Goal: Task Accomplishment & Management: Manage account settings

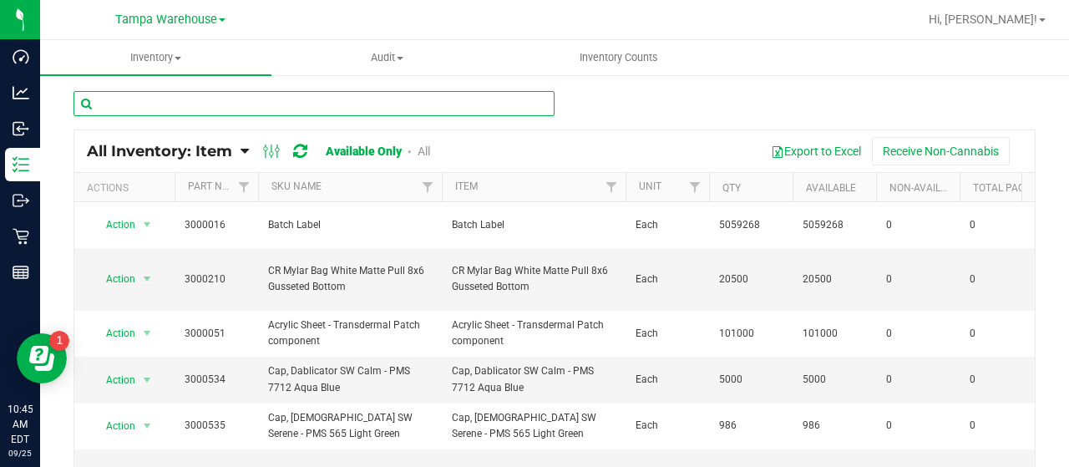
click at [317, 101] on input "text" at bounding box center [313, 103] width 481 height 25
type input "3001158"
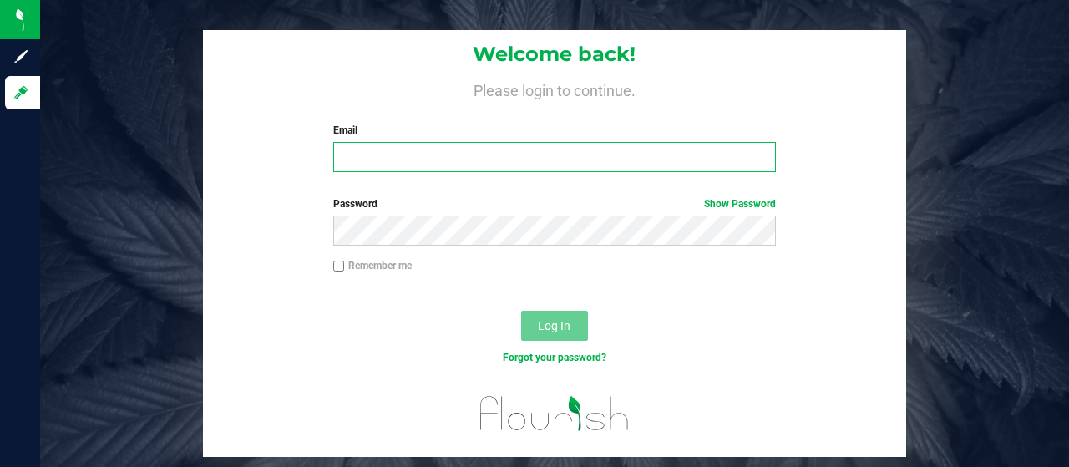
click at [408, 155] on input "Email" at bounding box center [554, 157] width 443 height 30
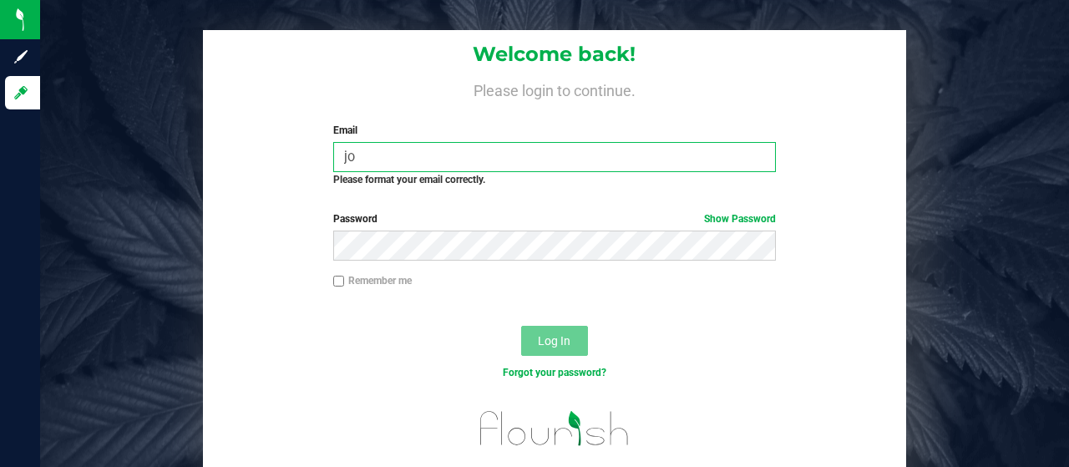
type input "[EMAIL_ADDRESS][DOMAIN_NAME]"
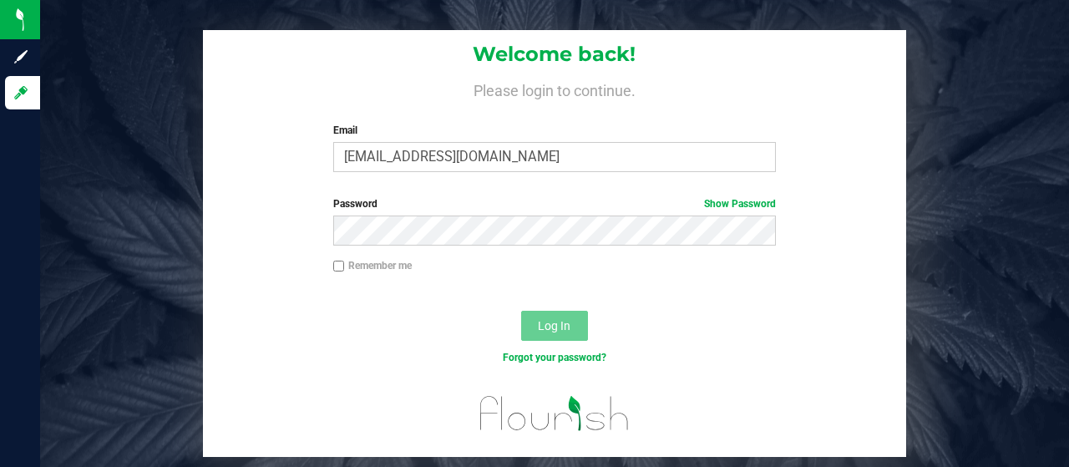
drag, startPoint x: 339, startPoint y: 263, endPoint x: 356, endPoint y: 248, distance: 22.5
click at [339, 263] on input "Remember me" at bounding box center [339, 267] width 12 height 12
checkbox input "true"
click at [543, 316] on button "Log In" at bounding box center [554, 326] width 67 height 30
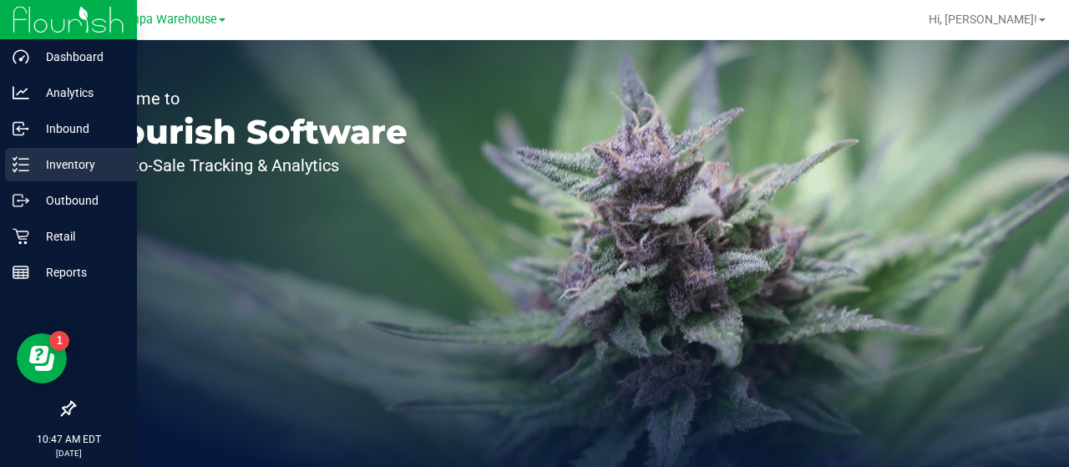
click at [58, 170] on p "Inventory" at bounding box center [79, 165] width 100 height 20
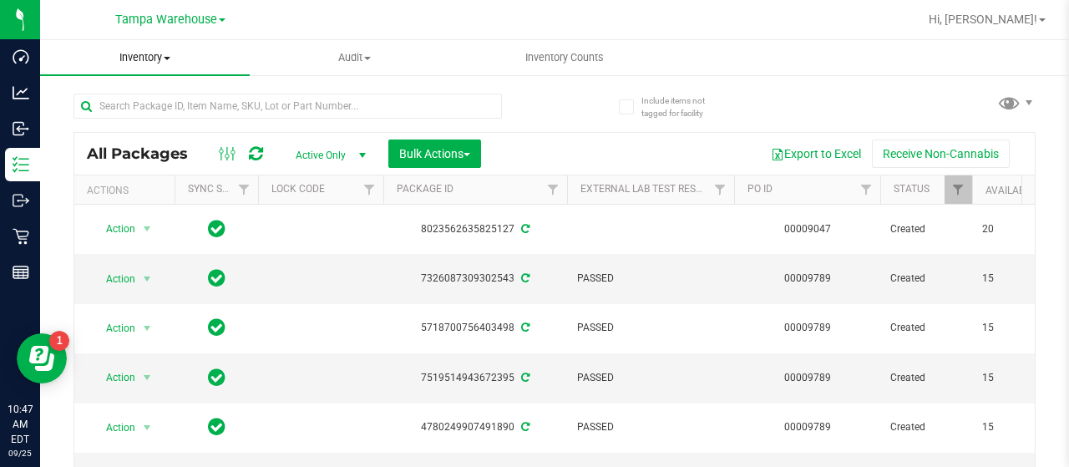
click at [167, 58] on span at bounding box center [167, 58] width 7 height 3
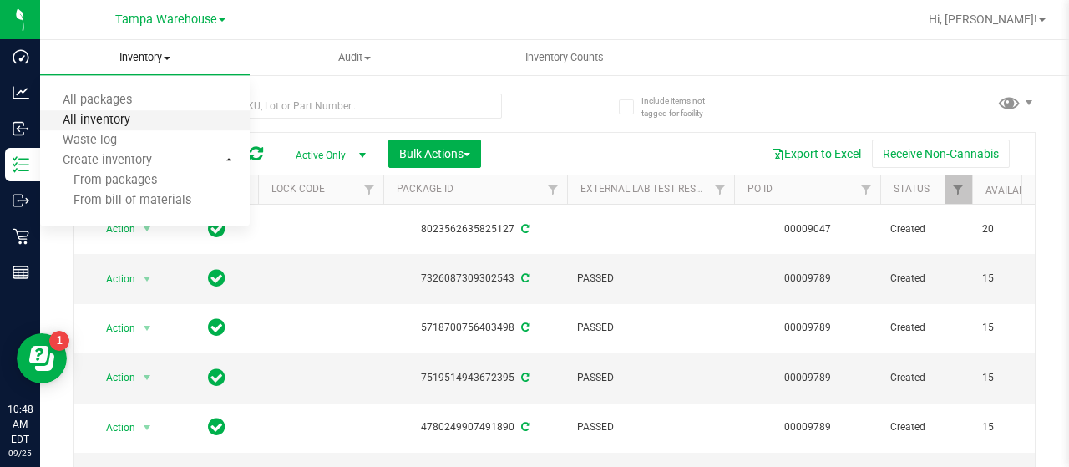
click at [144, 118] on span "All inventory" at bounding box center [96, 121] width 113 height 14
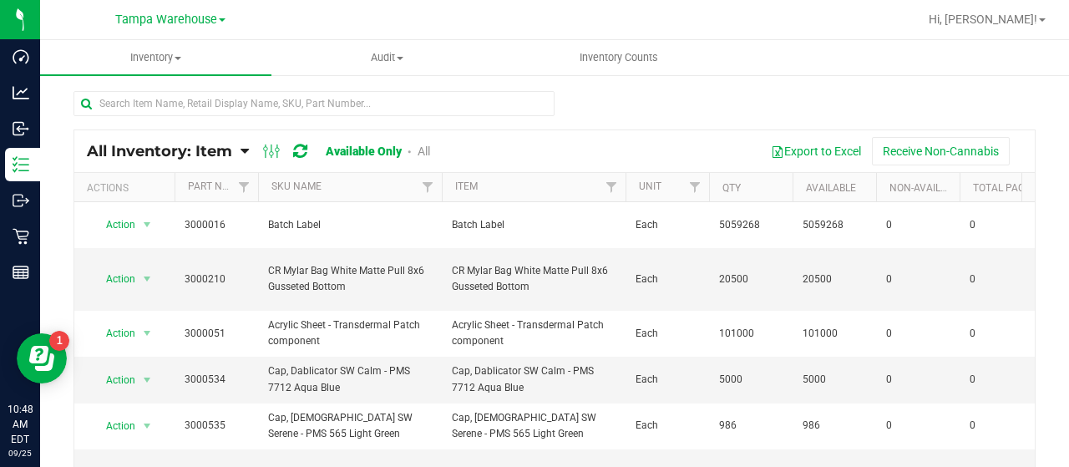
click at [247, 148] on icon at bounding box center [245, 151] width 8 height 15
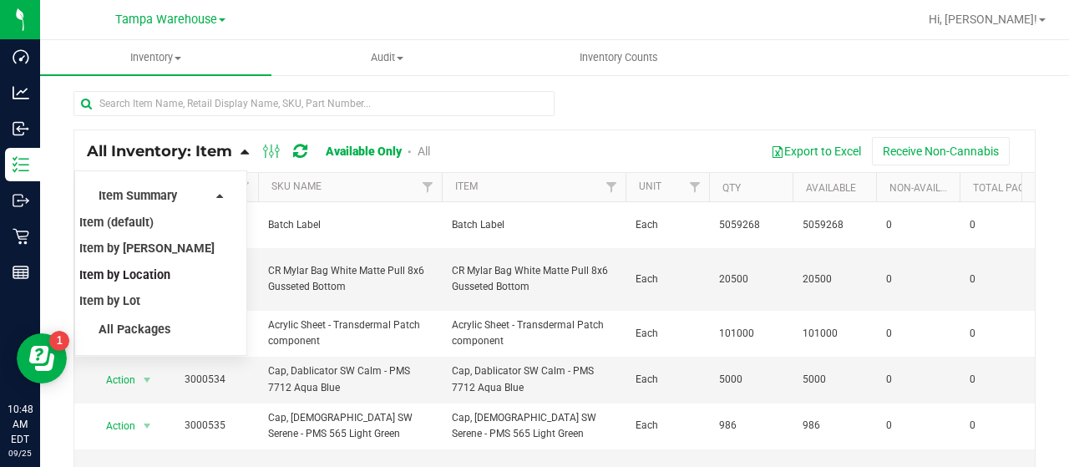
click at [164, 270] on span "Item by Location" at bounding box center [124, 275] width 91 height 14
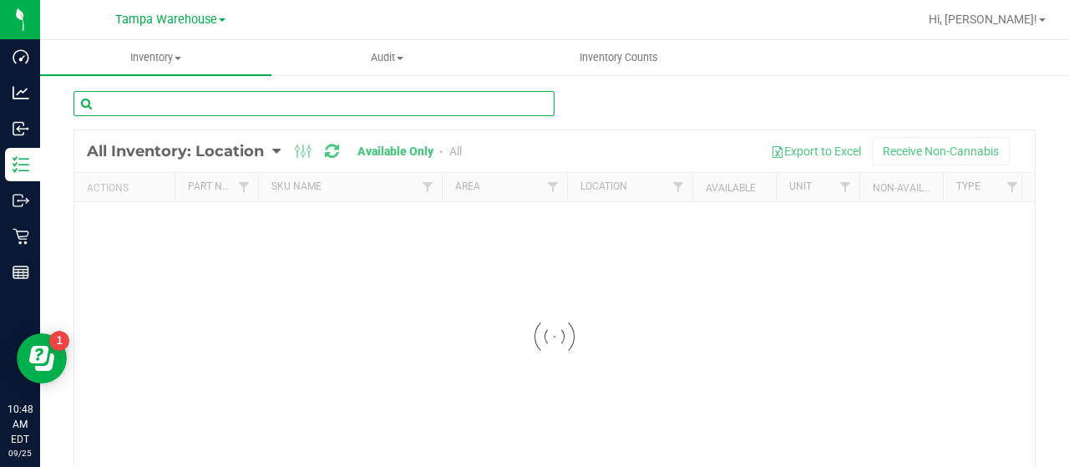
click at [230, 99] on input "text" at bounding box center [313, 103] width 481 height 25
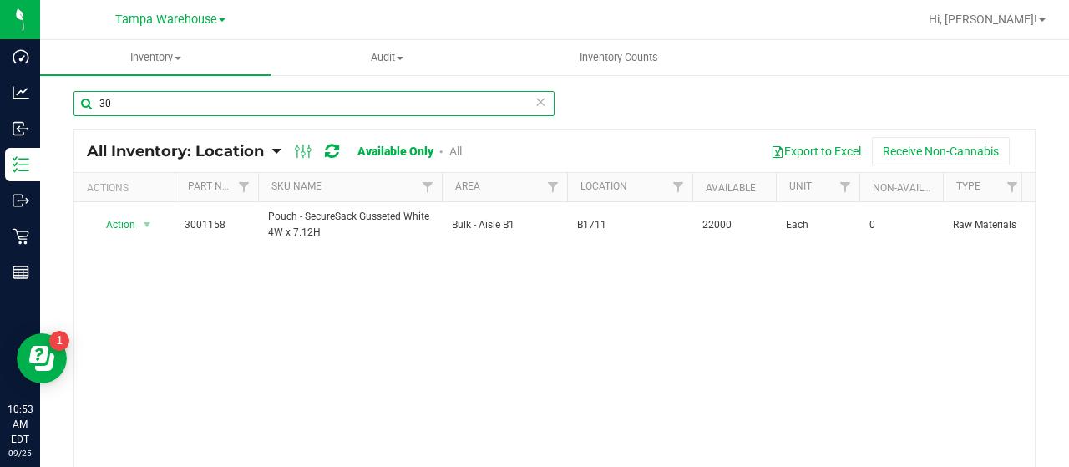
type input "3"
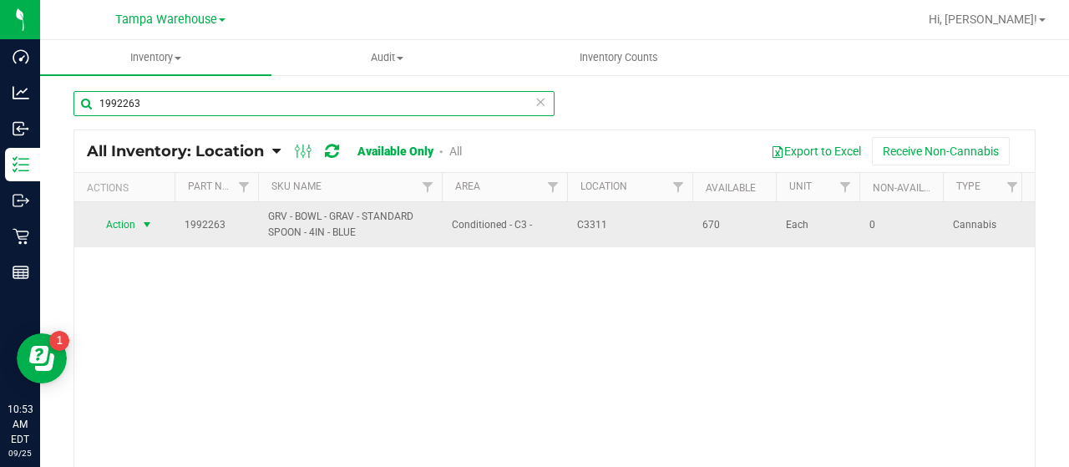
type input "1992263"
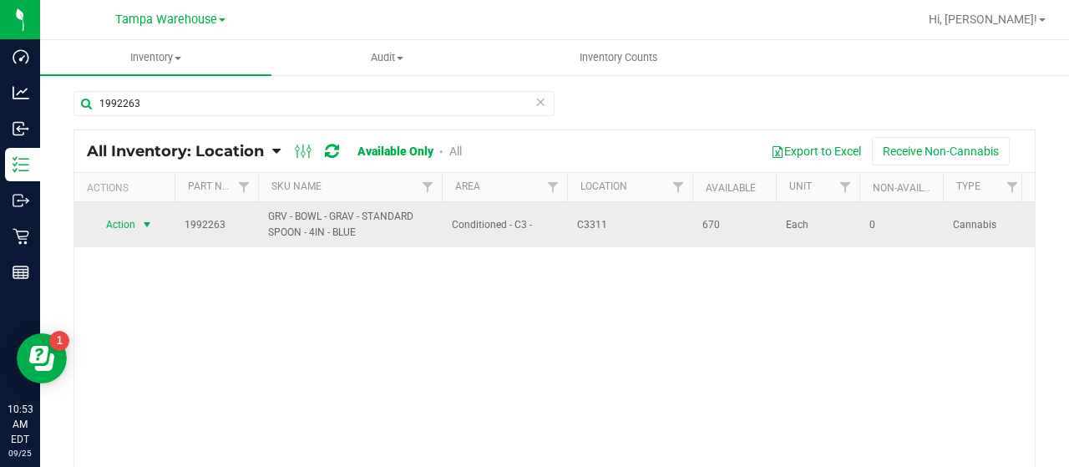
click at [131, 225] on span "Action" at bounding box center [113, 224] width 45 height 23
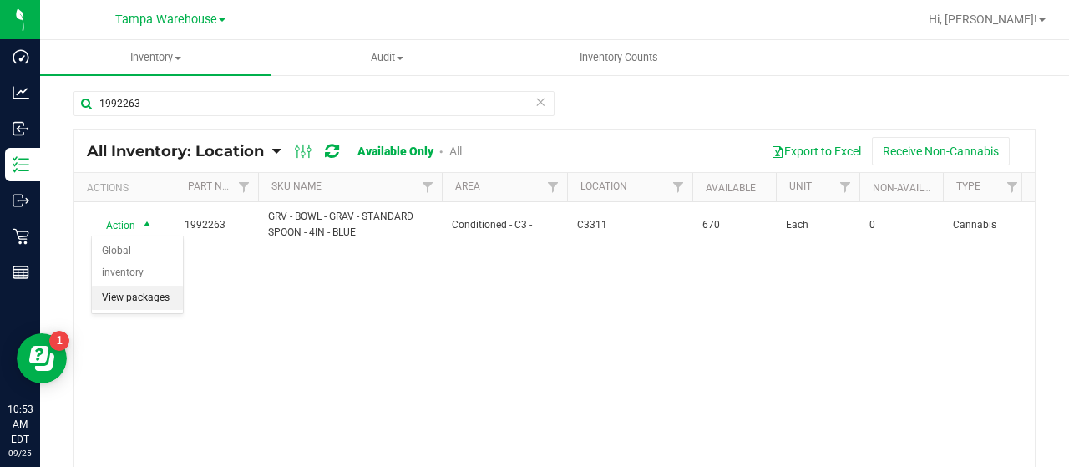
click at [126, 286] on li "View packages" at bounding box center [137, 298] width 91 height 25
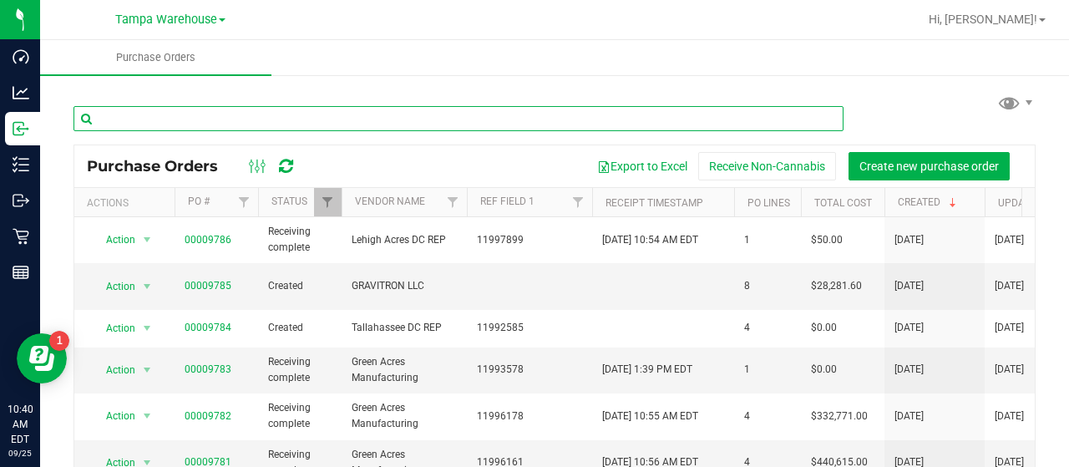
click at [304, 116] on input "text" at bounding box center [458, 118] width 770 height 25
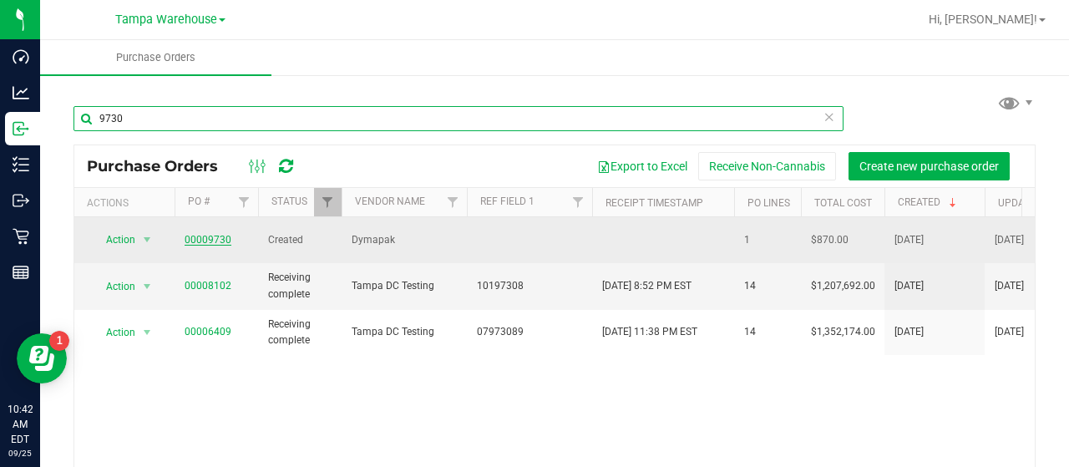
type input "9730"
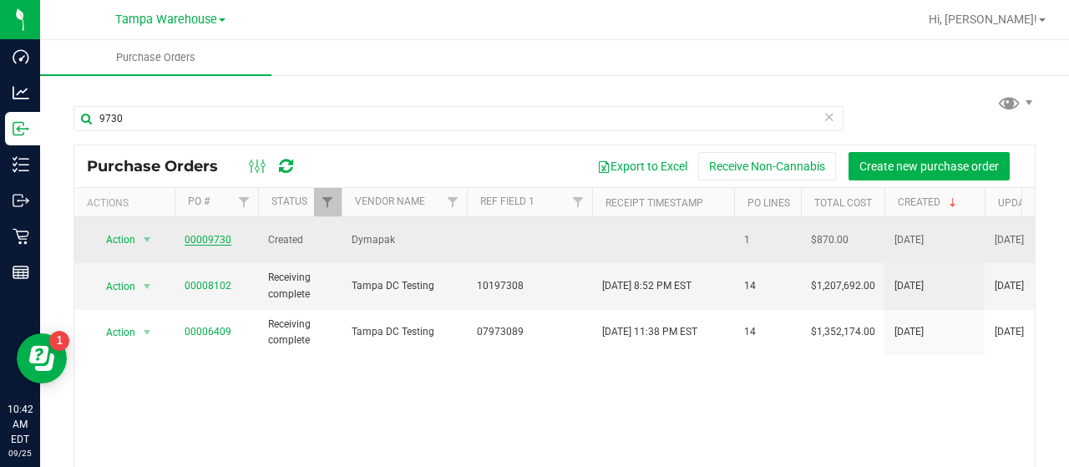
click at [206, 234] on link "00009730" at bounding box center [208, 240] width 47 height 12
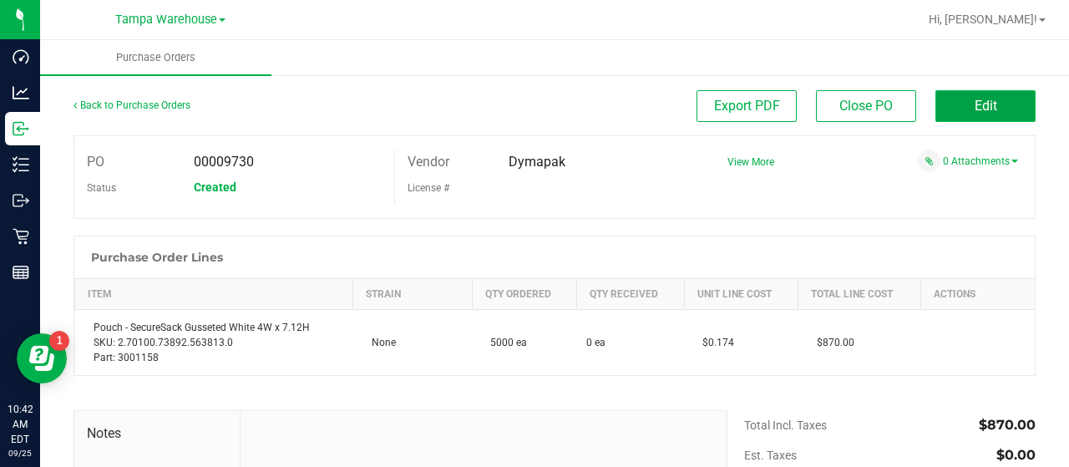
click at [940, 105] on button "Edit" at bounding box center [985, 106] width 100 height 32
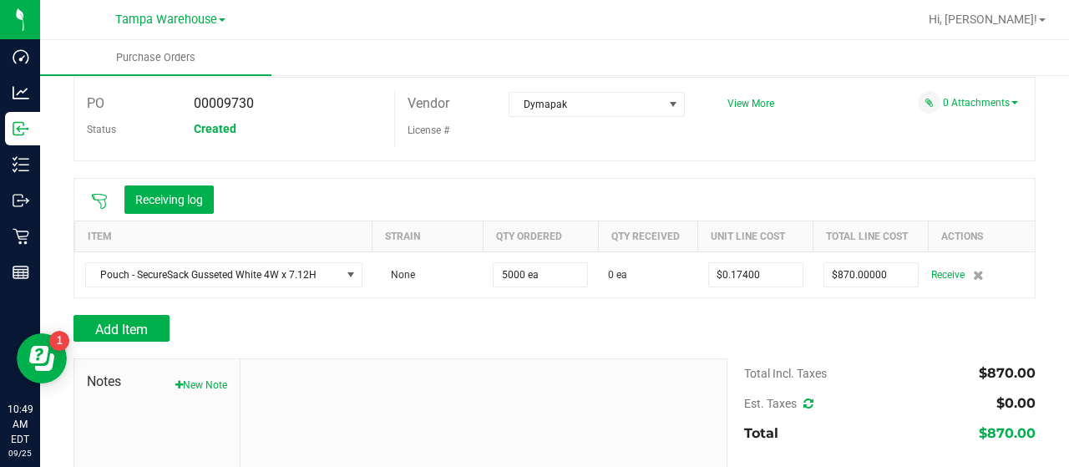
scroll to position [84, 0]
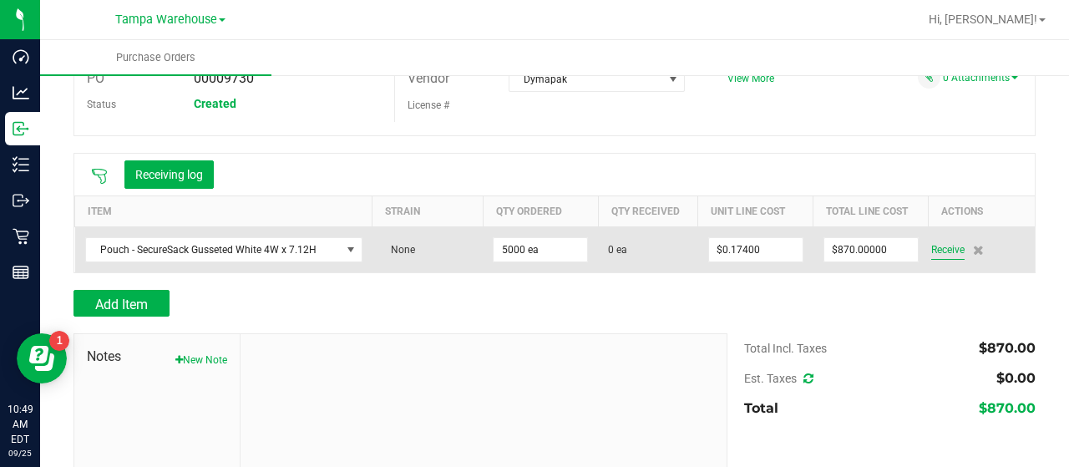
click at [945, 250] on span "Receive" at bounding box center [947, 250] width 33 height 20
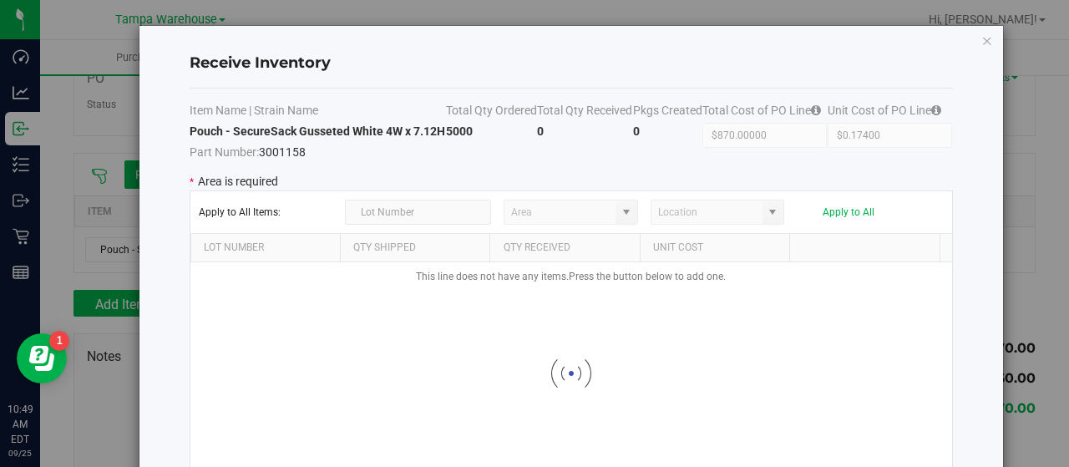
type input "State Pantry 1"
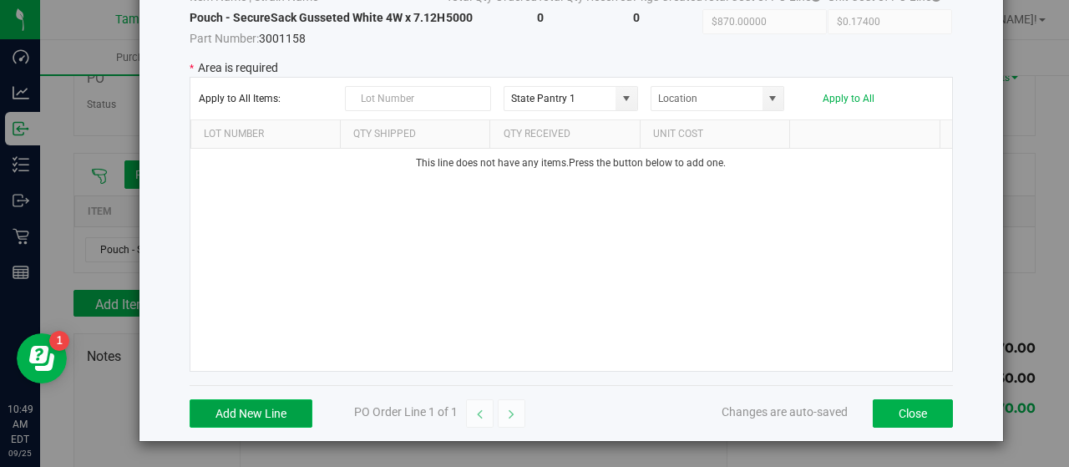
click at [267, 417] on button "Add New Line" at bounding box center [251, 413] width 123 height 28
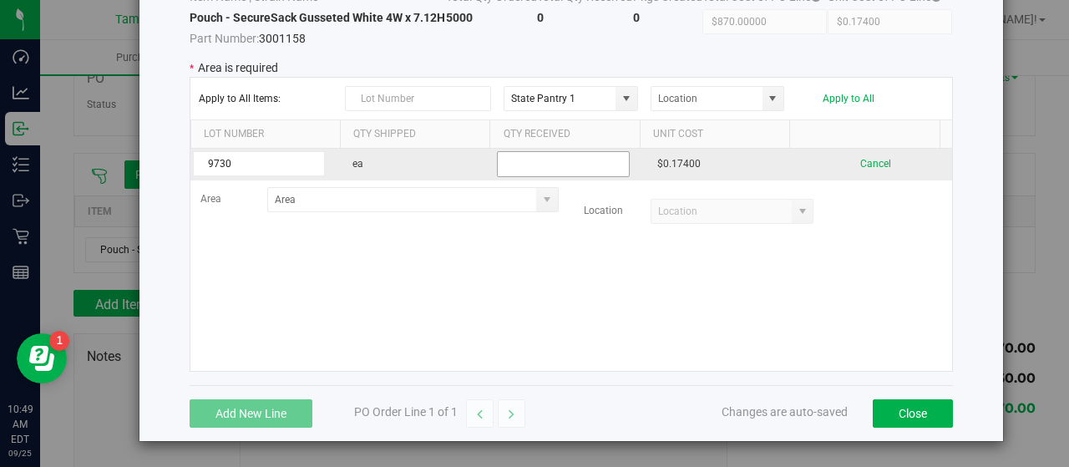
type input "9730"
click at [510, 160] on input "text" at bounding box center [563, 164] width 132 height 26
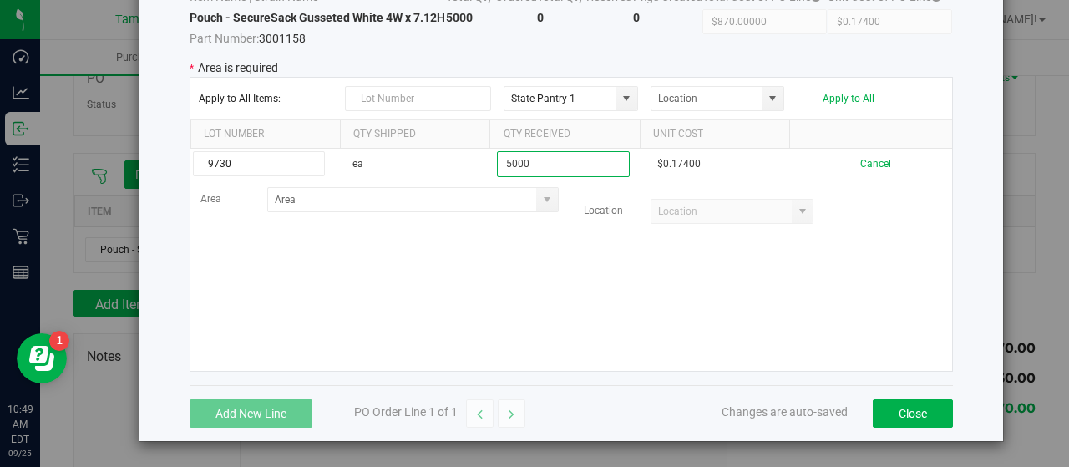
type input "5000"
click at [453, 272] on kendo-grid-list "9730 ea 5000 $0.17400 Cancel Area Location" at bounding box center [571, 260] width 762 height 222
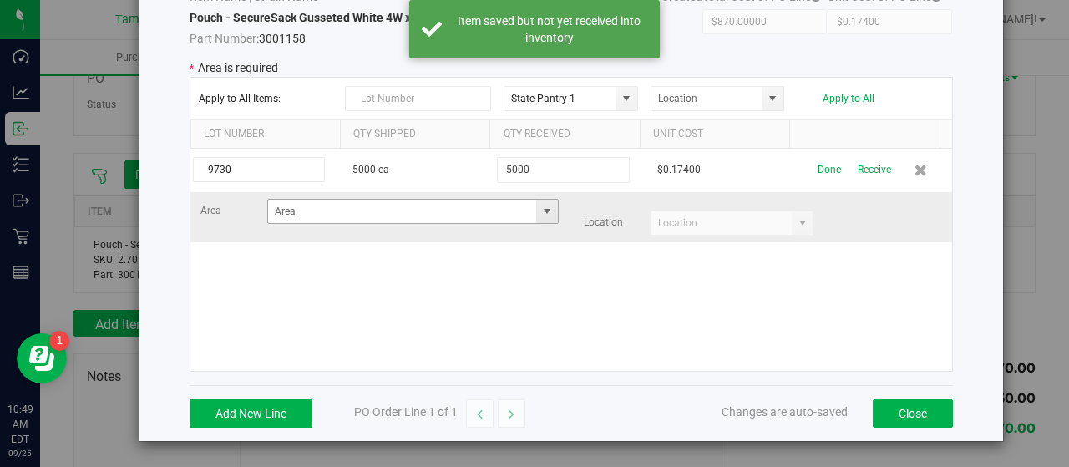
click at [540, 212] on span at bounding box center [546, 211] width 13 height 13
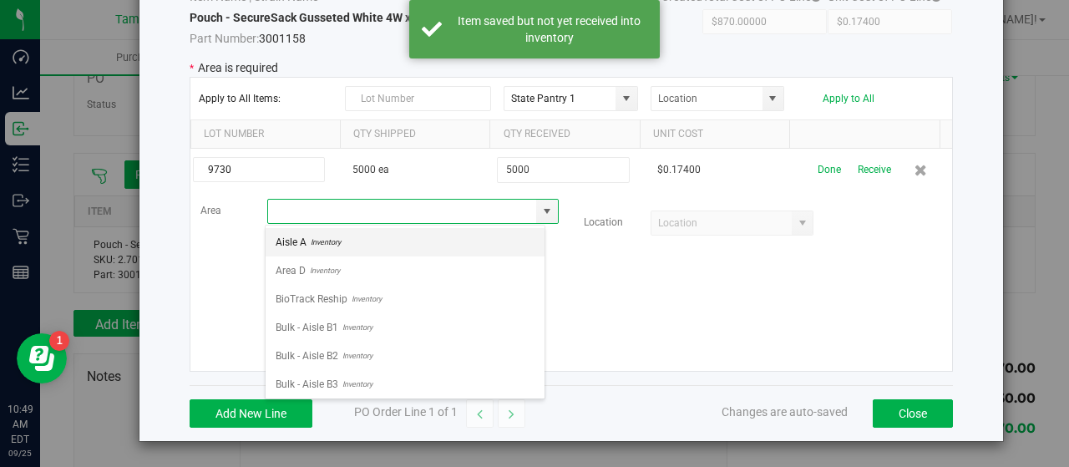
scroll to position [24, 281]
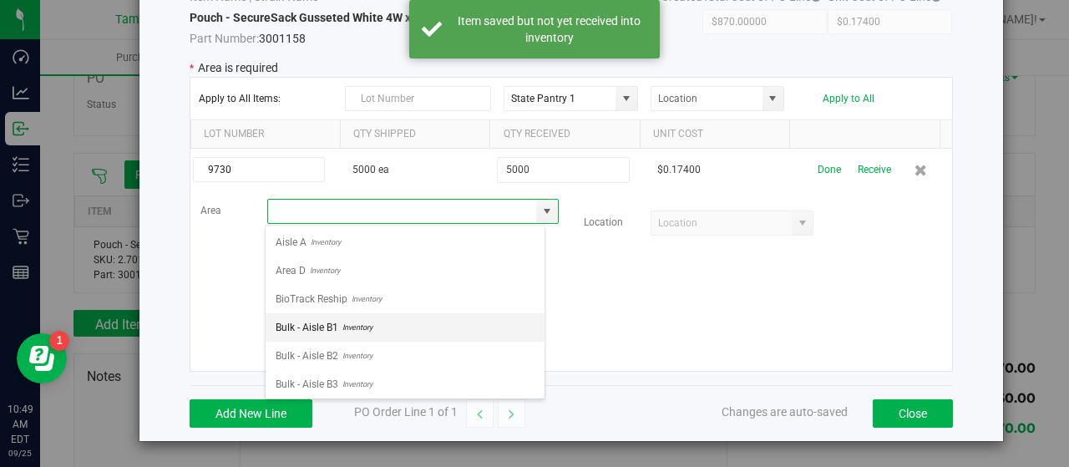
click at [416, 323] on li "Bulk - Aisle B1 Inventory" at bounding box center [405, 327] width 279 height 28
type input "Bulk - Aisle B1"
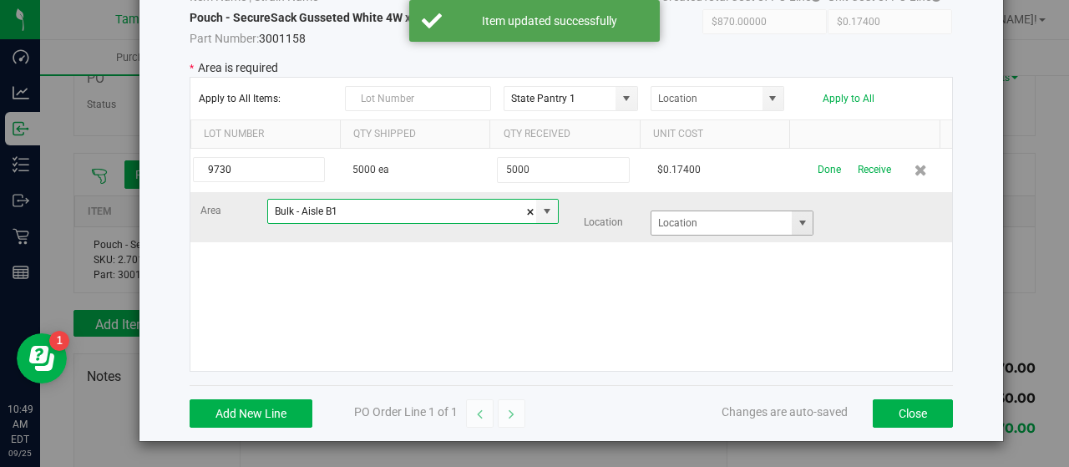
click at [796, 221] on span at bounding box center [802, 222] width 13 height 13
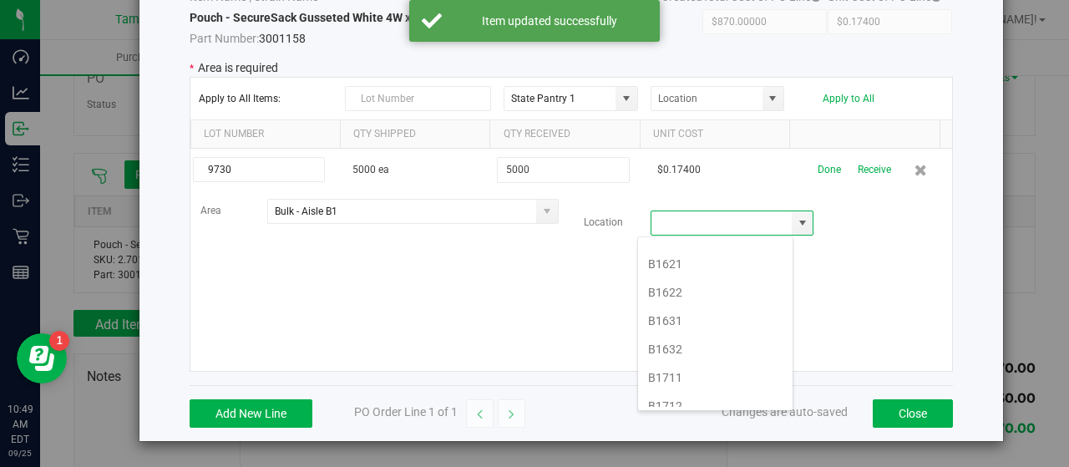
scroll to position [585, 0]
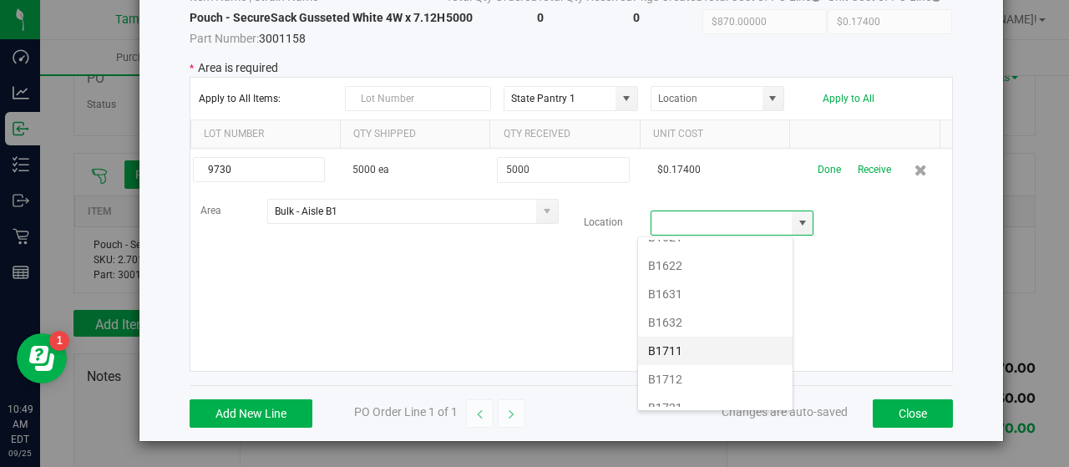
click at [717, 337] on li "B1711" at bounding box center [715, 351] width 155 height 28
type input "B1711"
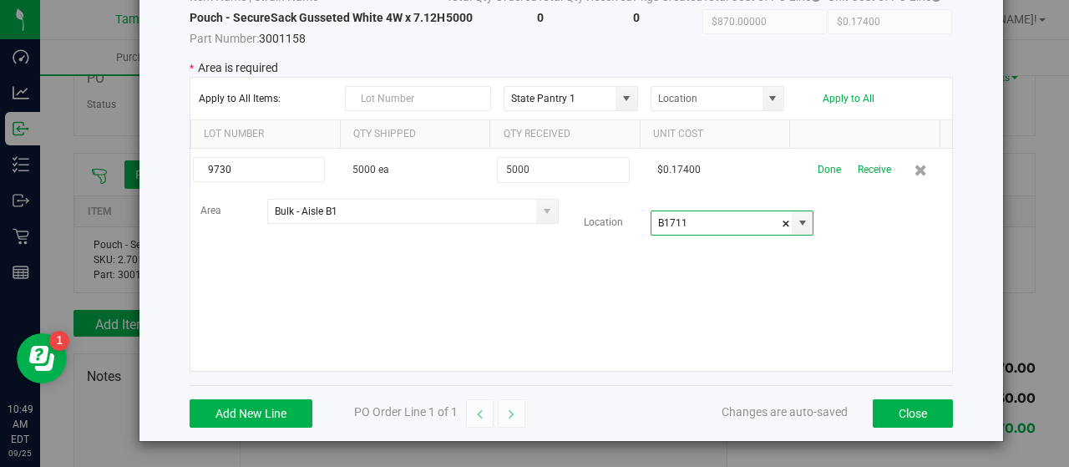
click at [641, 292] on div "9730 5000 ea 5000 $0.17400 Done Receive Area Bulk - Aisle B1 Location B1711" at bounding box center [571, 260] width 762 height 222
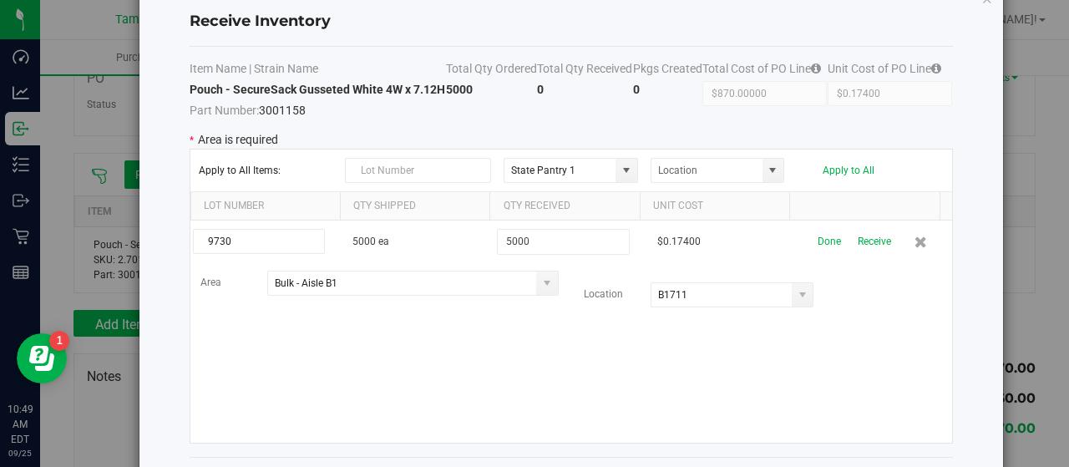
scroll to position [0, 0]
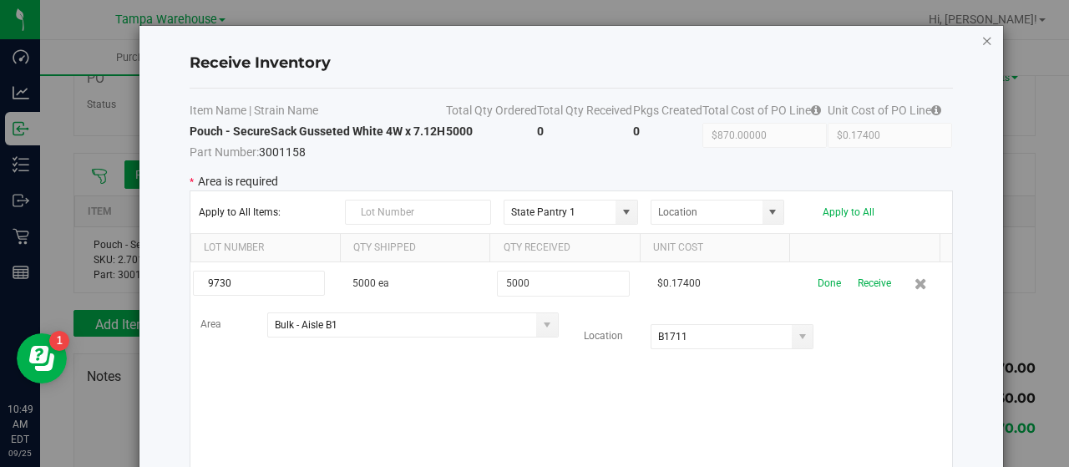
click at [981, 39] on icon "Close modal" at bounding box center [987, 40] width 12 height 20
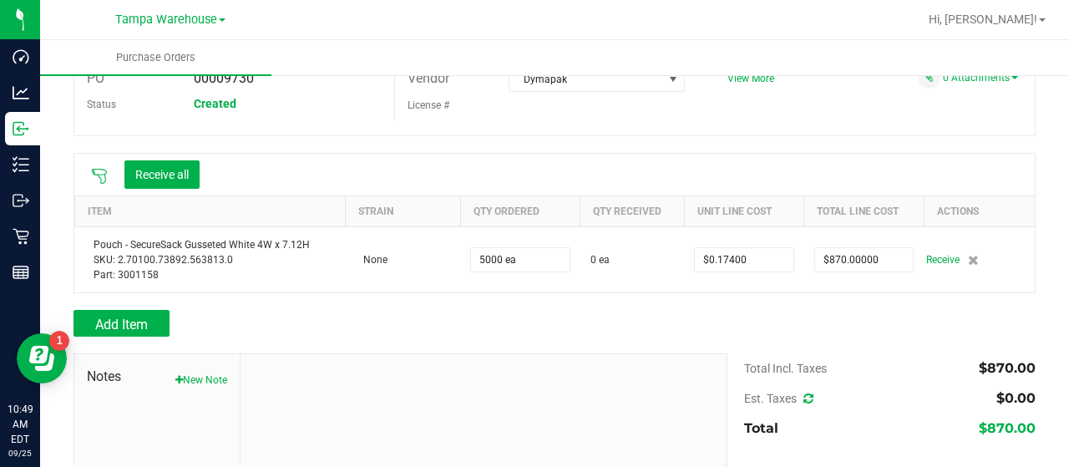
click at [313, 369] on div at bounding box center [484, 466] width 486 height 224
click at [195, 379] on button "New Note" at bounding box center [201, 379] width 52 height 15
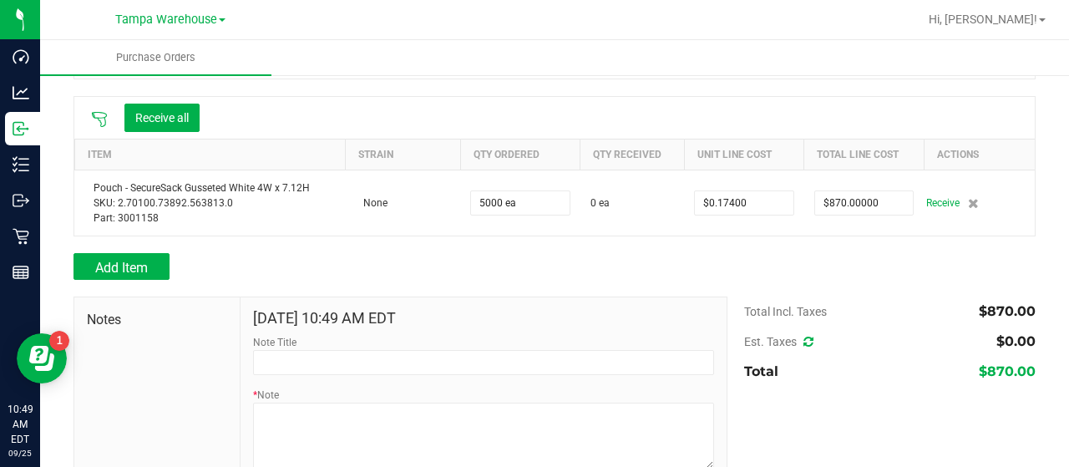
scroll to position [167, 0]
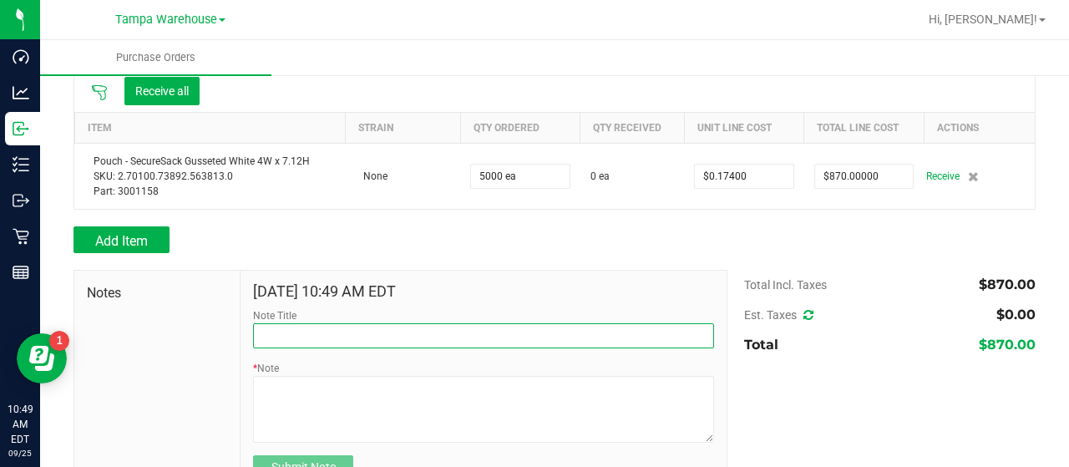
click at [422, 335] on input "Note Title" at bounding box center [483, 335] width 461 height 25
type input "r"
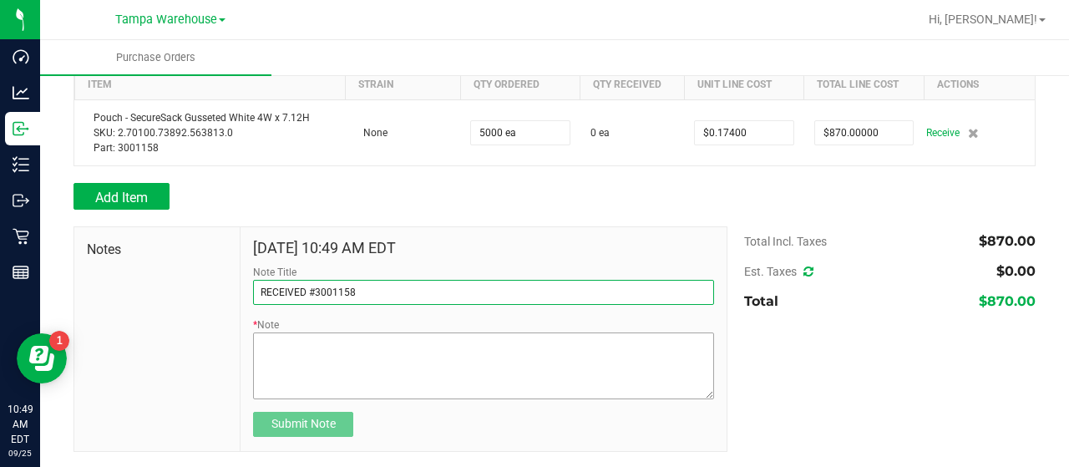
type input "RECEIVED #3001158"
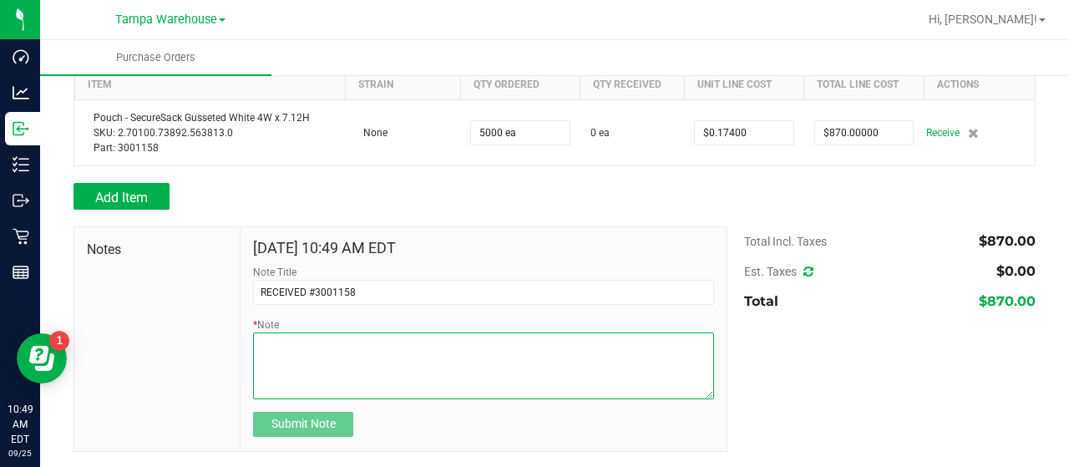
click at [543, 363] on textarea "* Note" at bounding box center [483, 365] width 461 height 67
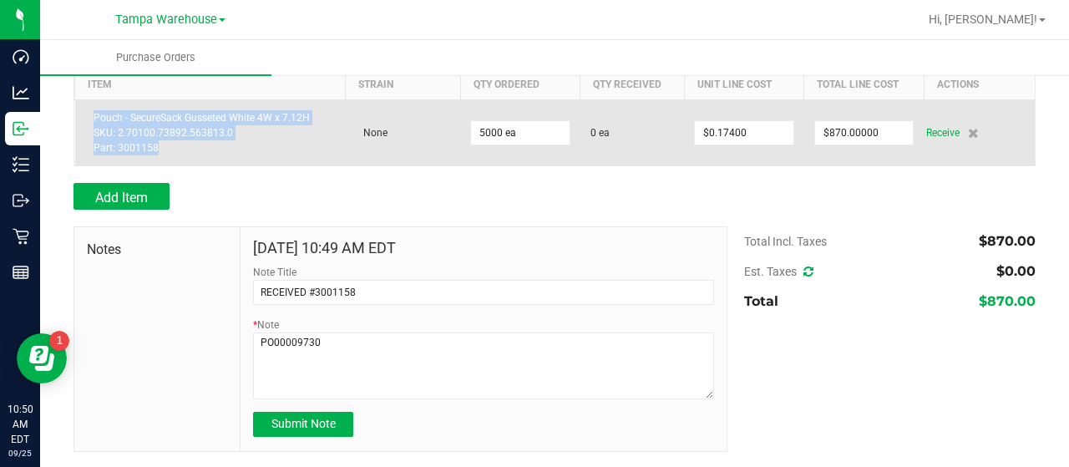
drag, startPoint x: 95, startPoint y: 114, endPoint x: 160, endPoint y: 147, distance: 73.2
click at [160, 147] on div "Pouch - SecureSack Gusseted White 4W x 7.12H SKU: 2.70100.73892.563813.0 Part: …" at bounding box center [210, 132] width 251 height 45
copy div "Pouch - SecureSack Gusseted White 4W x 7.12H SKU: 2.70100.73892.563813.0 Part: …"
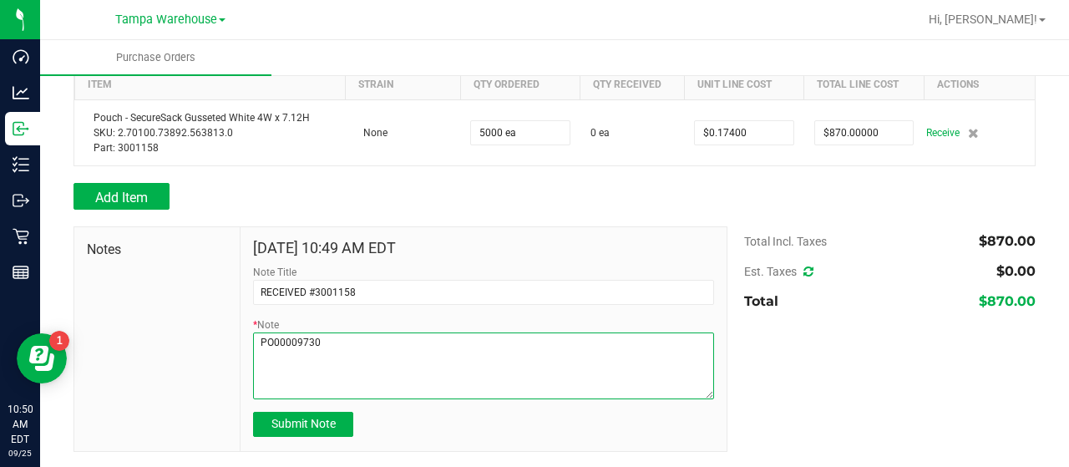
click at [362, 342] on textarea "* Note" at bounding box center [483, 365] width 461 height 67
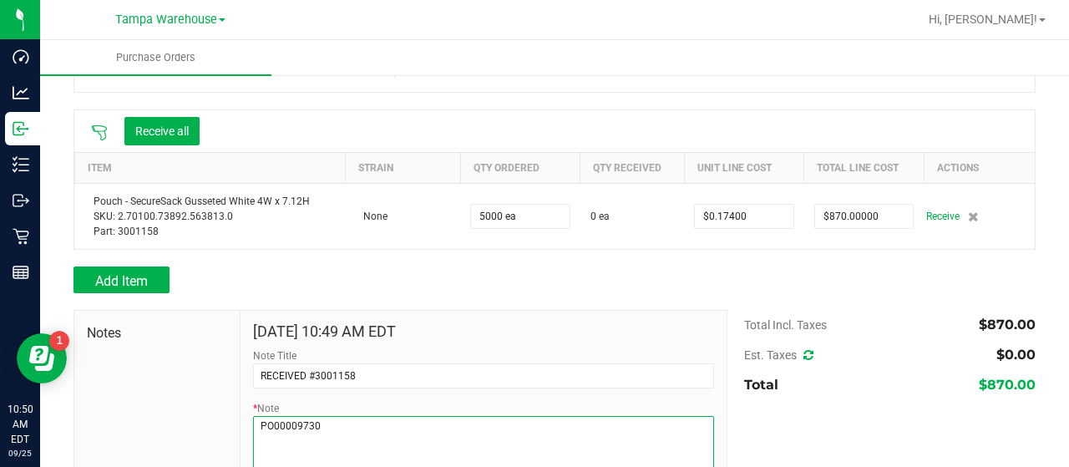
paste textarea "Pouch - SecureSack Gusseted White 4W x 7.12H SKU: 2.70100.73892.563813.0 Part: …"
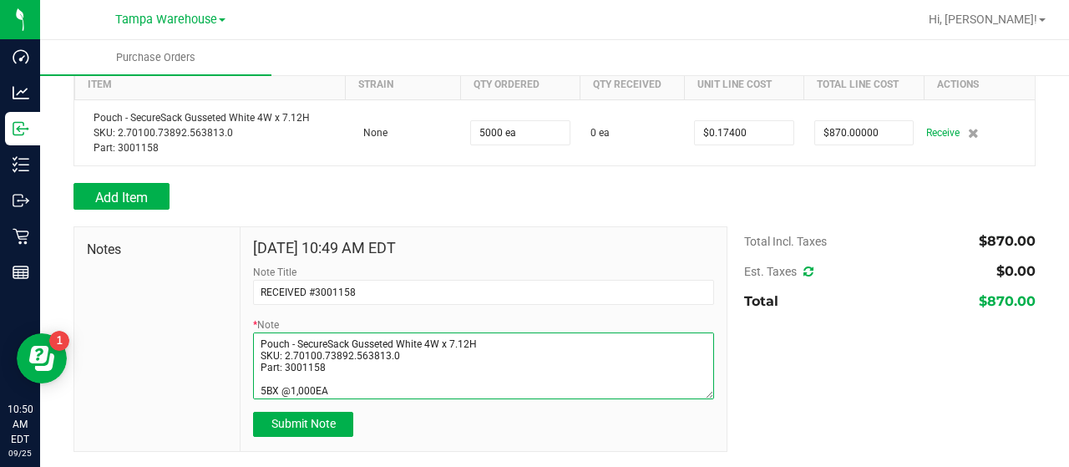
scroll to position [33, 0]
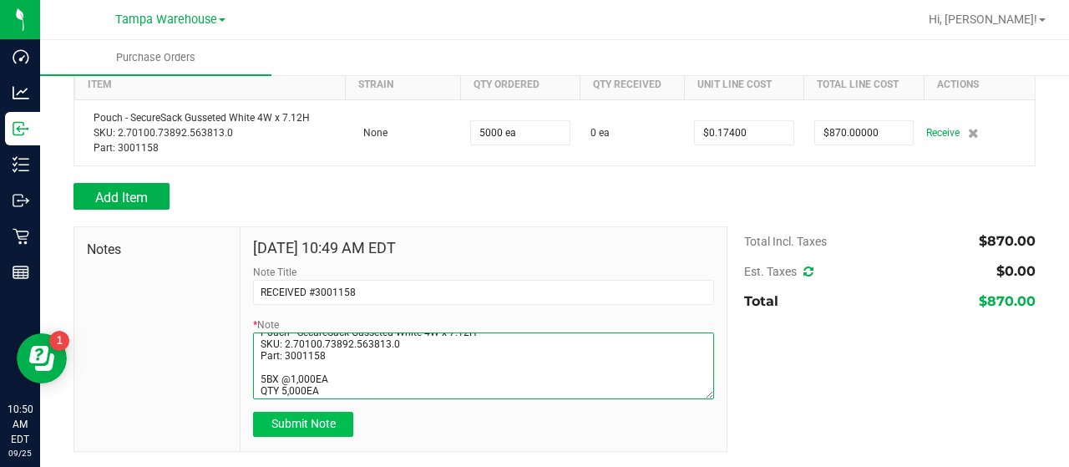
type textarea "PO00009730 Pouch - SecureSack Gusseted White 4W x 7.12H SKU: 2.70100.73892.5638…"
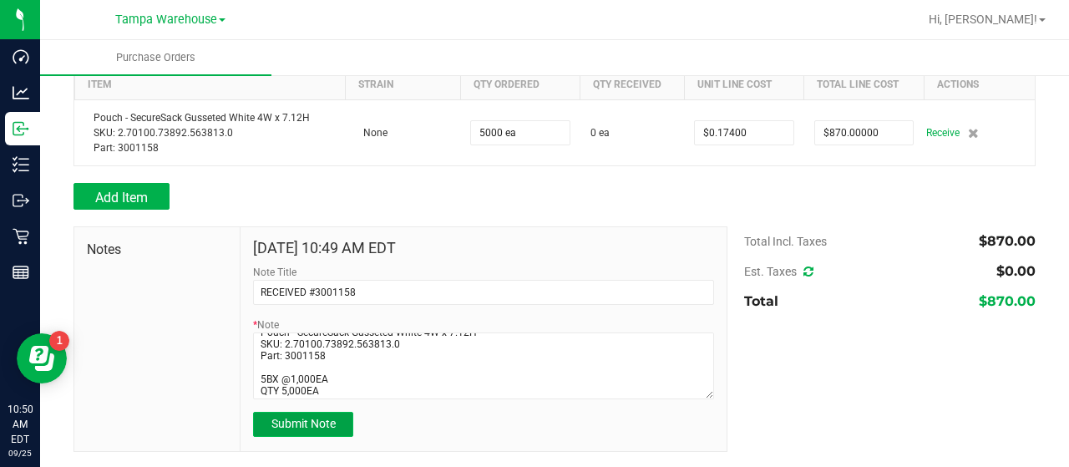
click at [334, 418] on button "Submit Note" at bounding box center [303, 424] width 100 height 25
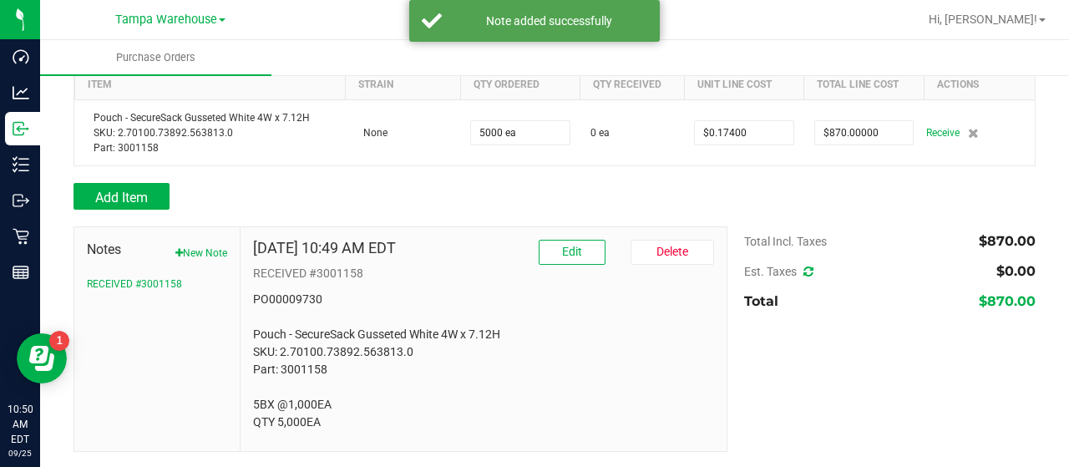
scroll to position [43, 0]
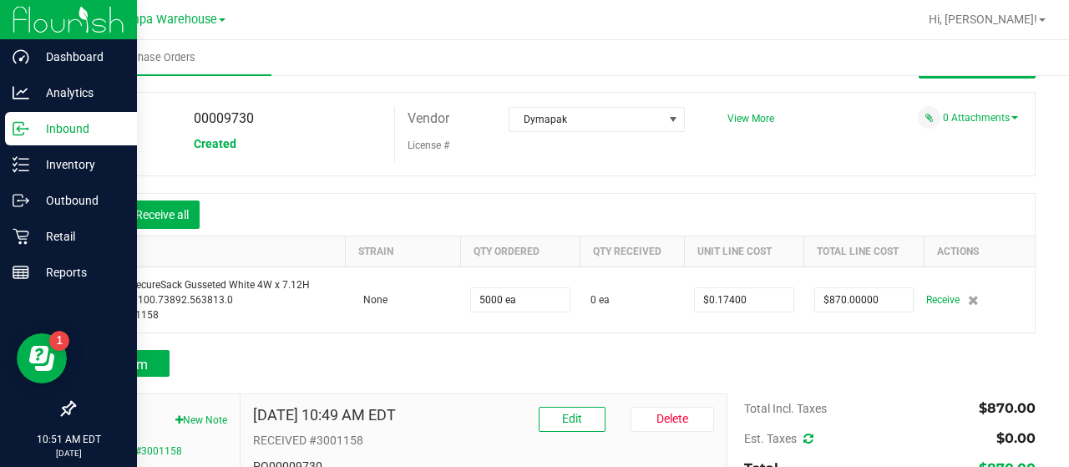
click at [63, 127] on p "Inbound" at bounding box center [79, 129] width 100 height 20
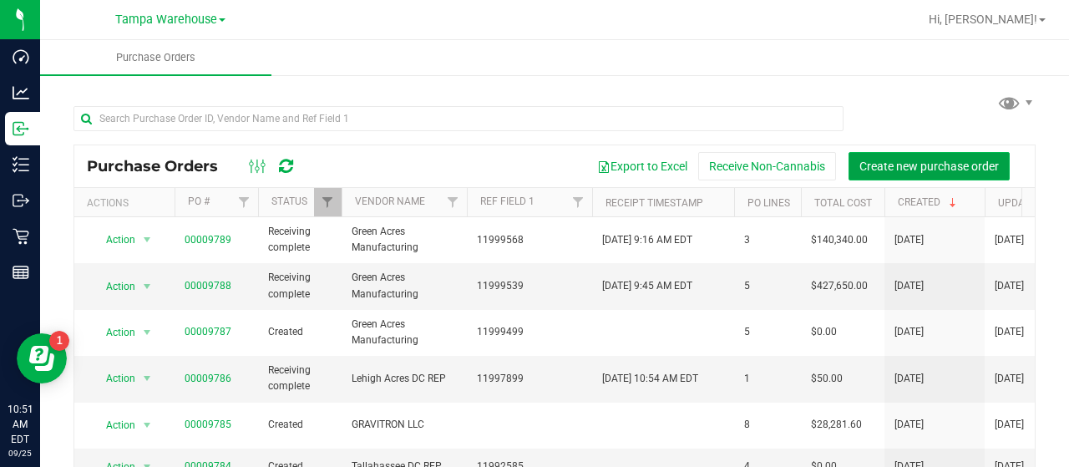
click at [936, 168] on span "Create new purchase order" at bounding box center [928, 166] width 139 height 13
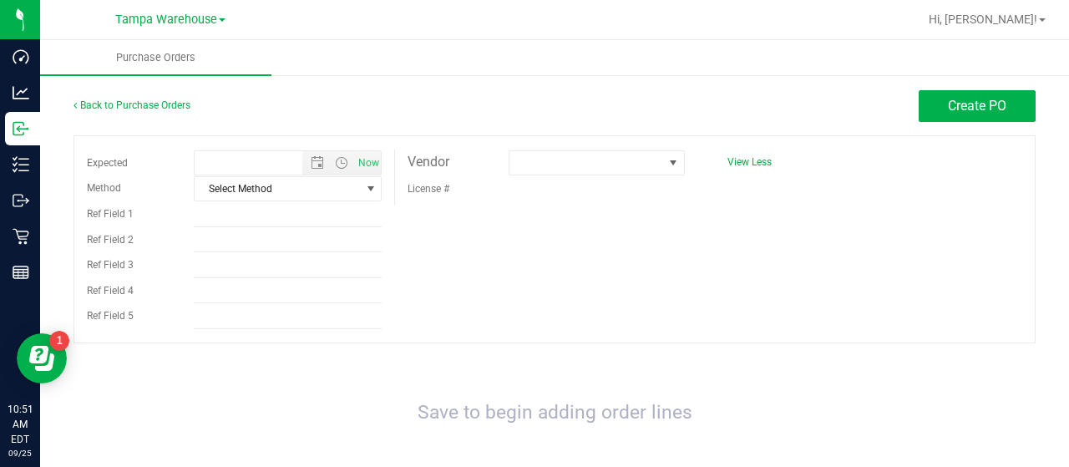
type input "[DATE] 10:51 AM"
click at [598, 166] on span at bounding box center [586, 162] width 154 height 23
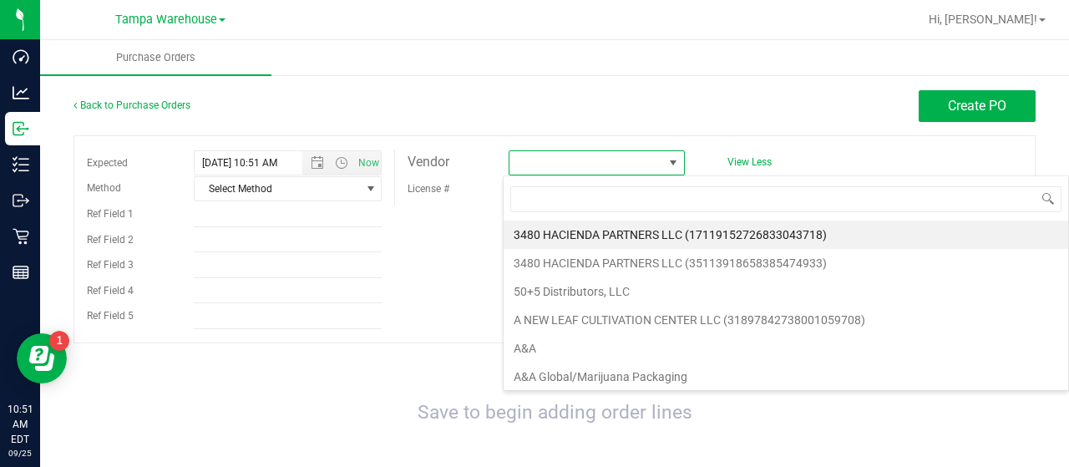
scroll to position [24, 174]
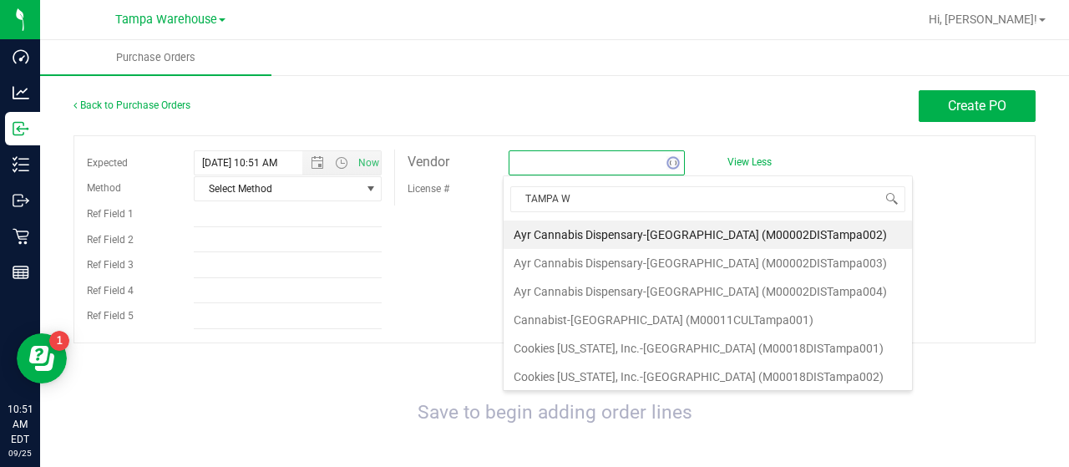
type input "TAMPA WA"
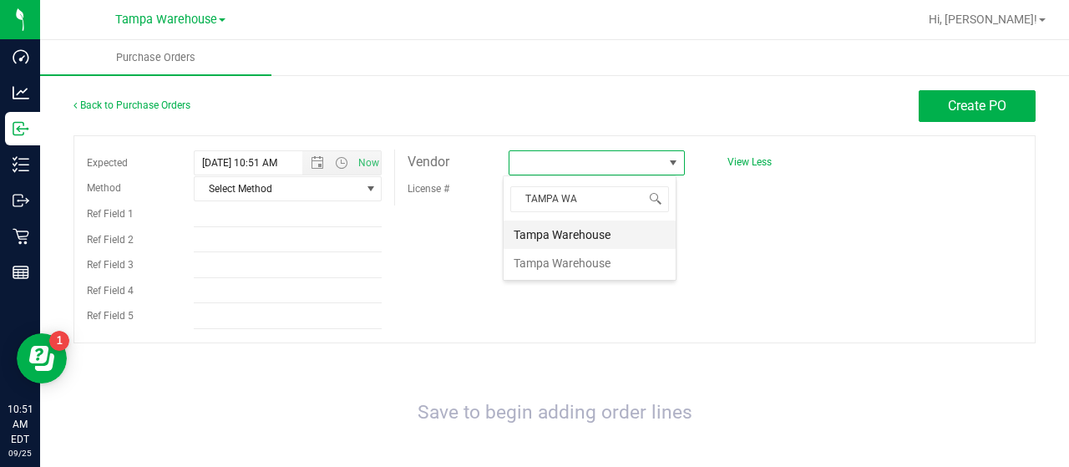
click at [570, 227] on li "Tampa Warehouse" at bounding box center [590, 234] width 172 height 28
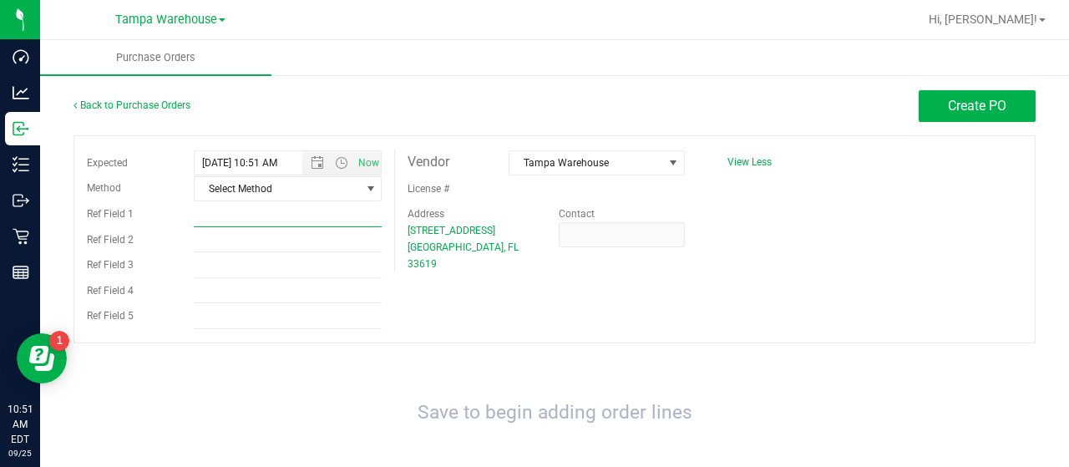
click at [239, 215] on input "Ref Field 1" at bounding box center [288, 214] width 189 height 25
type input "RECEIVING BACK IN"
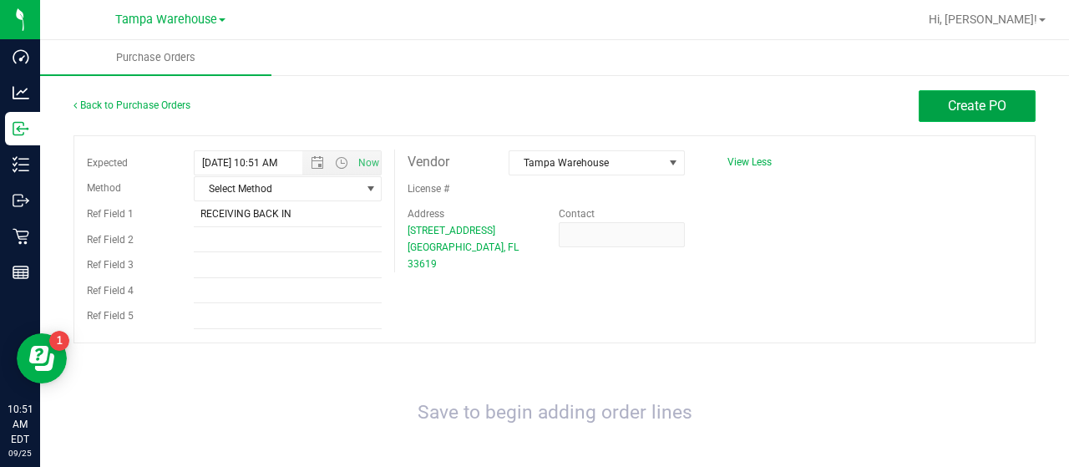
click at [933, 109] on button "Create PO" at bounding box center [977, 106] width 117 height 32
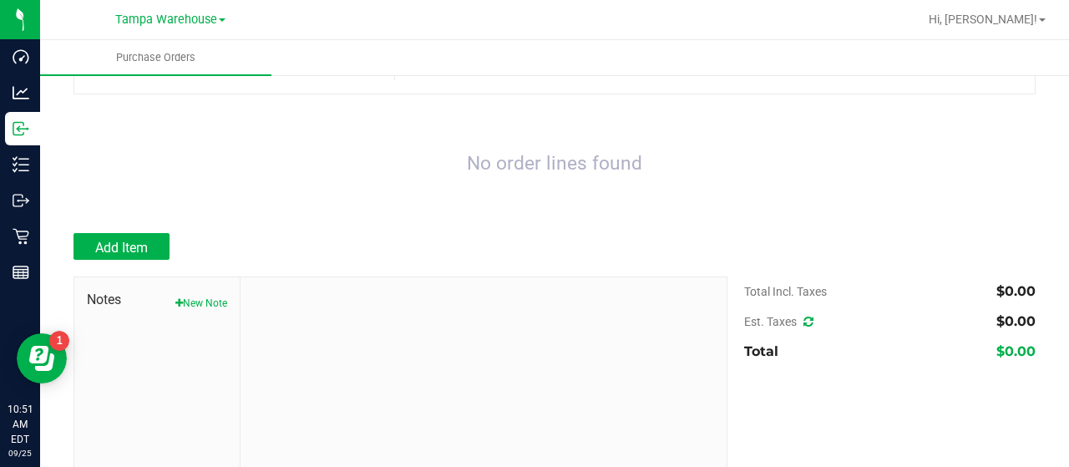
scroll to position [167, 0]
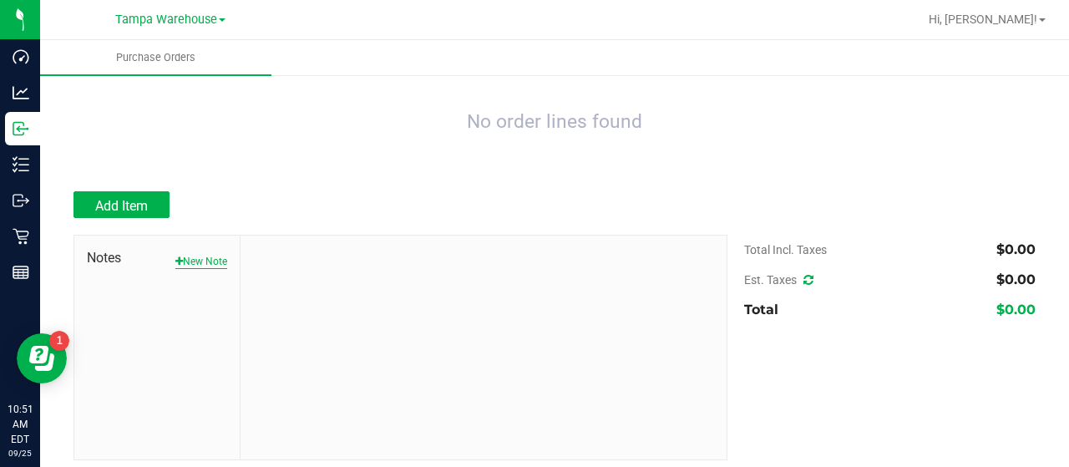
click at [210, 261] on button "New Note" at bounding box center [201, 261] width 52 height 15
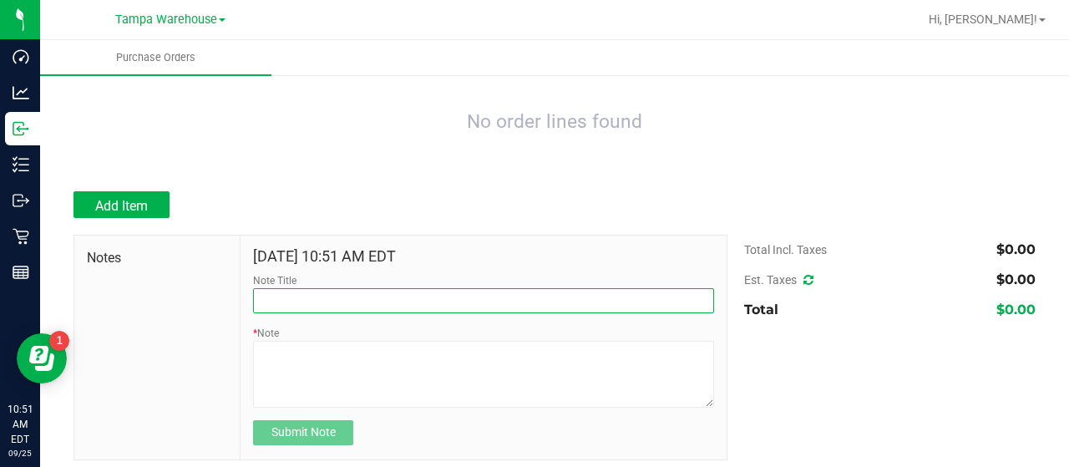
click at [327, 301] on input "Note Title" at bounding box center [483, 300] width 461 height 25
type input "RECEIVED #1992263"
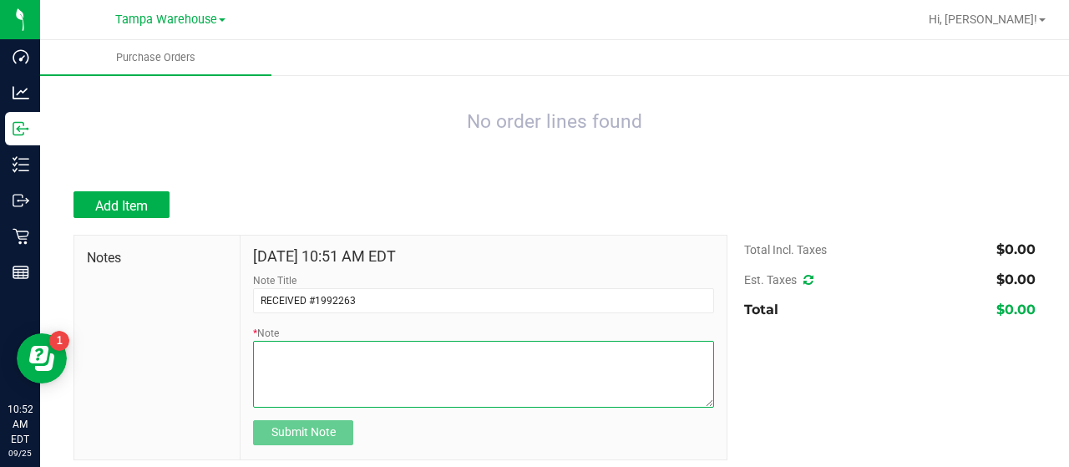
click at [386, 365] on textarea "* Note" at bounding box center [483, 374] width 461 height 67
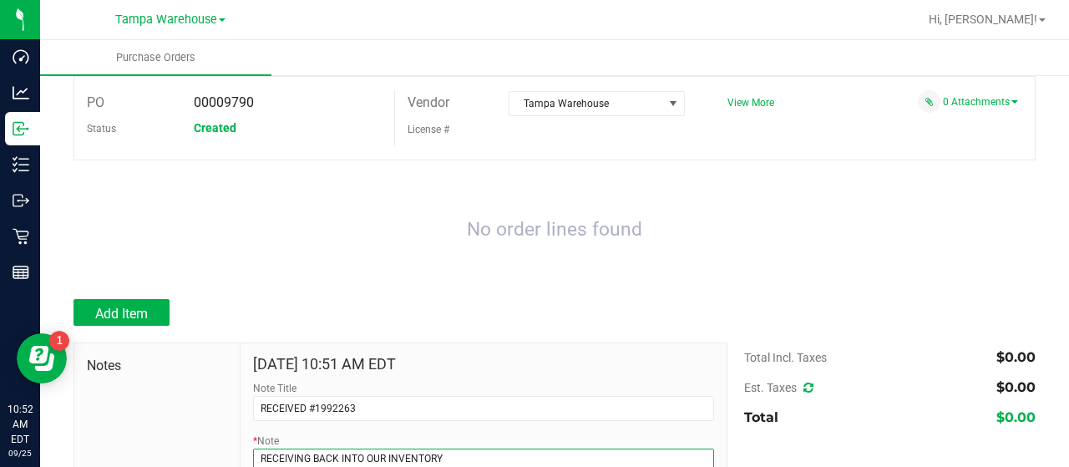
scroll to position [0, 0]
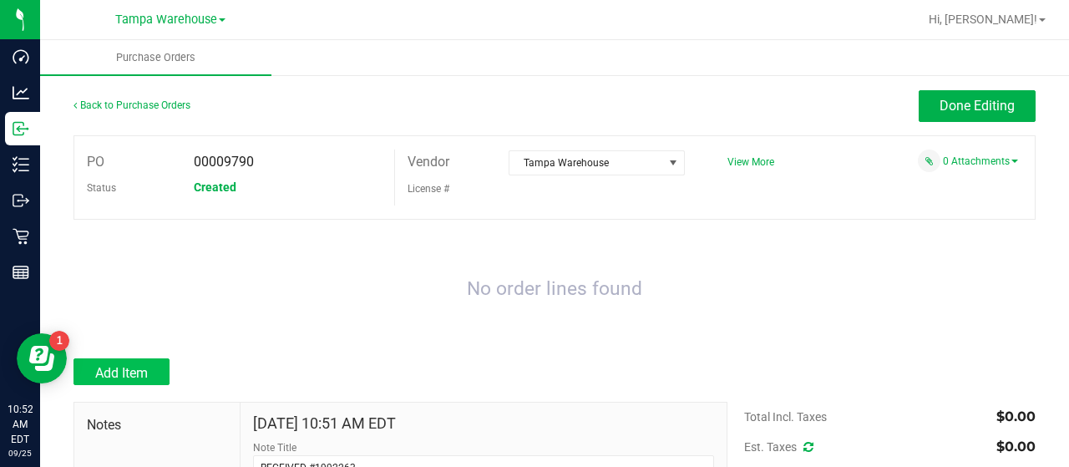
type textarea "RECEIVING BACK INTO OUR INVENTORY (1) BLUE SPOON"
click at [137, 378] on span "Add Item" at bounding box center [121, 373] width 53 height 16
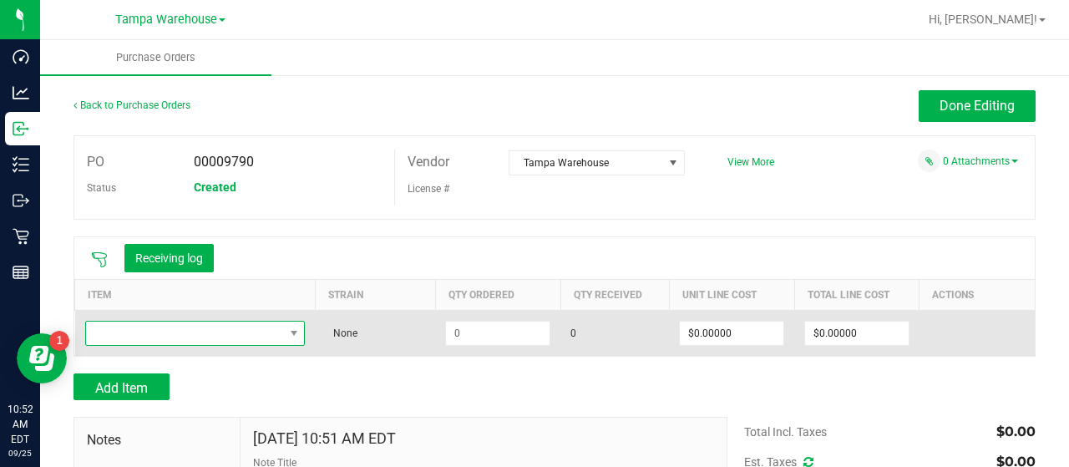
click at [183, 331] on span "NO DATA FOUND" at bounding box center [185, 333] width 198 height 23
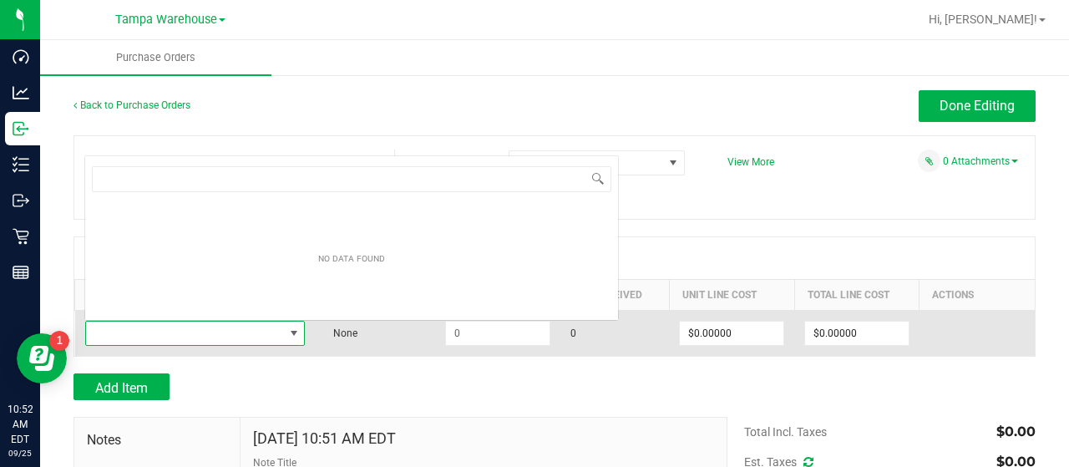
scroll to position [24, 215]
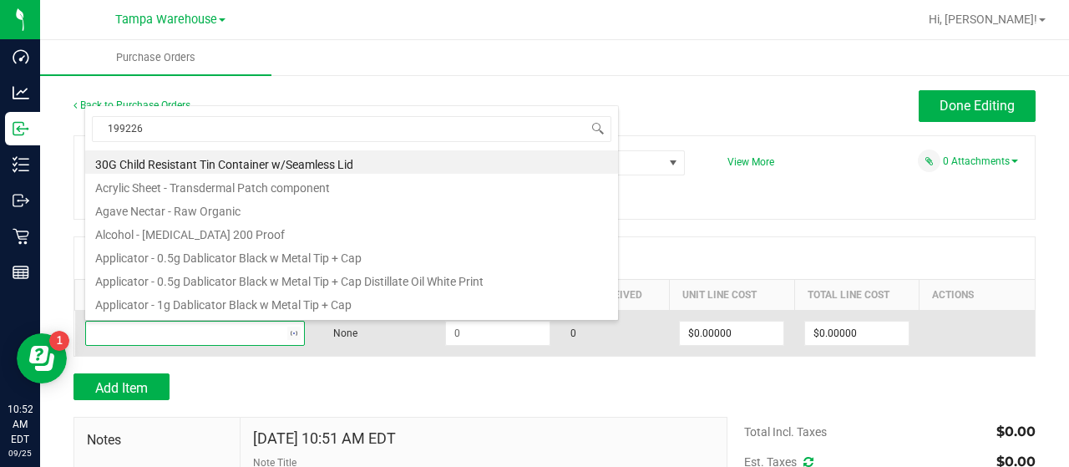
type input "1992263"
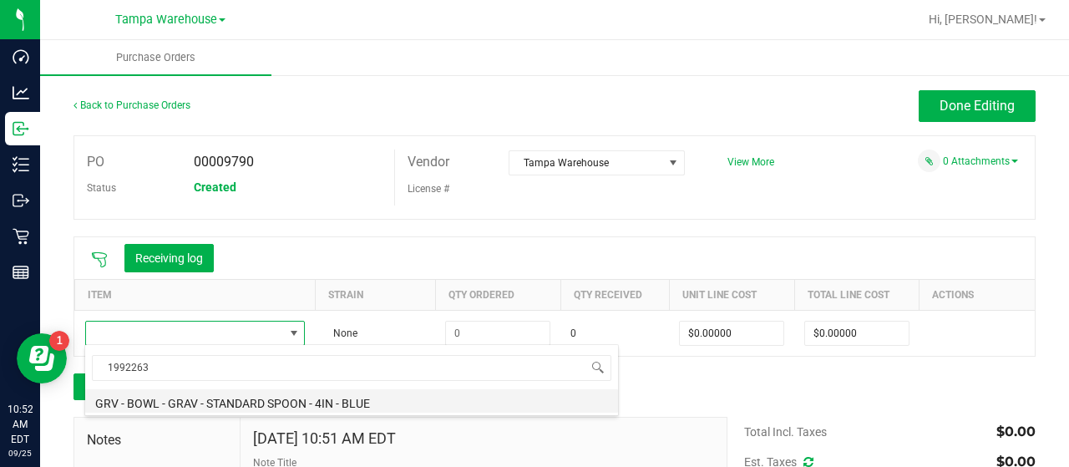
click at [254, 397] on li "GRV - BOWL - GRAV - STANDARD SPOON - 4IN - BLUE" at bounding box center [351, 400] width 533 height 23
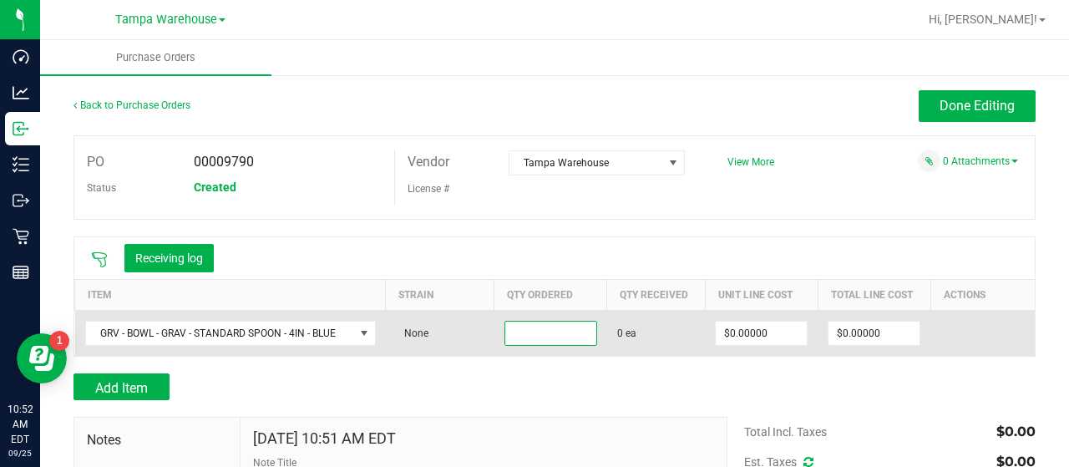
click at [553, 337] on input at bounding box center [550, 333] width 91 height 23
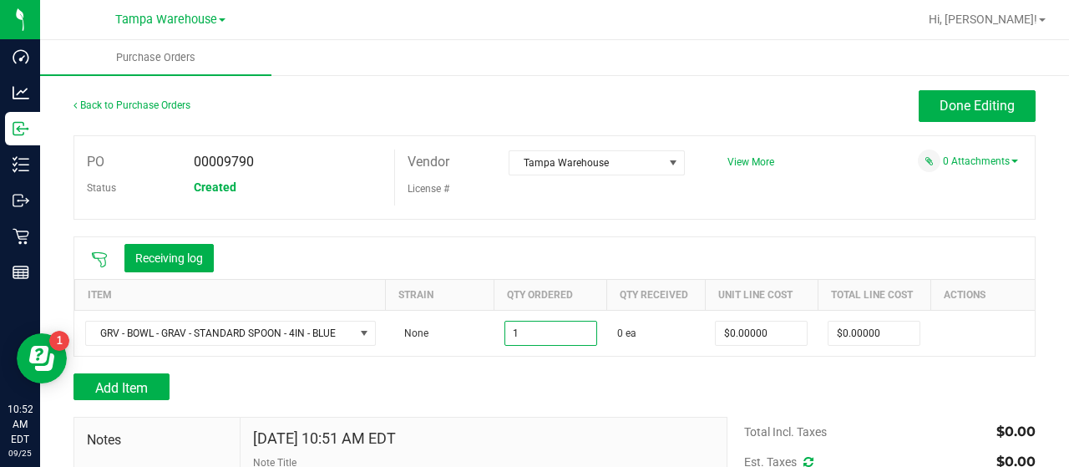
type input "1 ea"
click at [911, 378] on div "Add Item" at bounding box center [554, 386] width 962 height 27
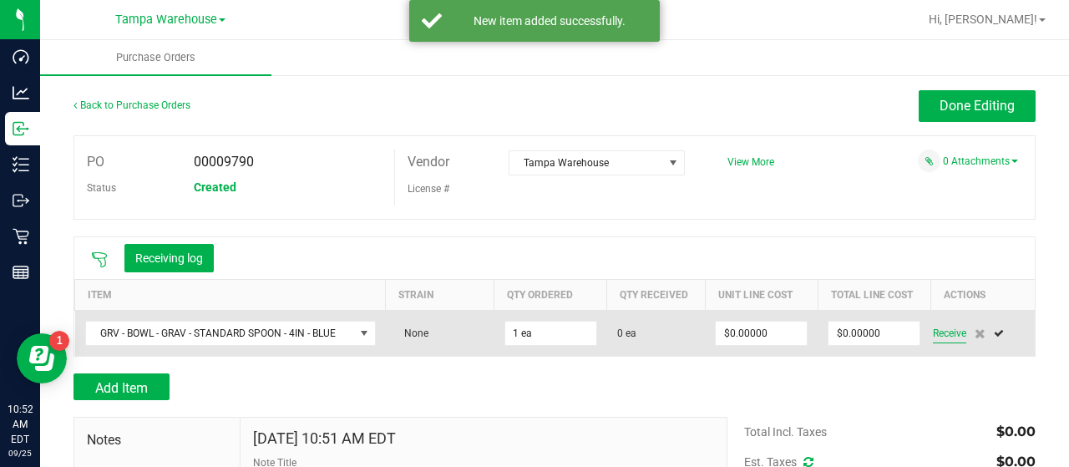
click at [939, 330] on span "Receive" at bounding box center [949, 333] width 33 height 20
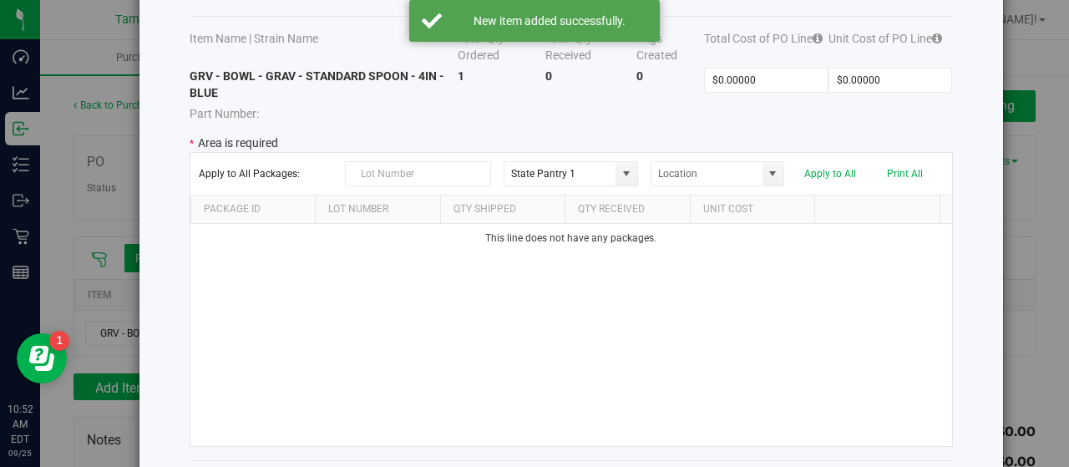
scroll to position [144, 0]
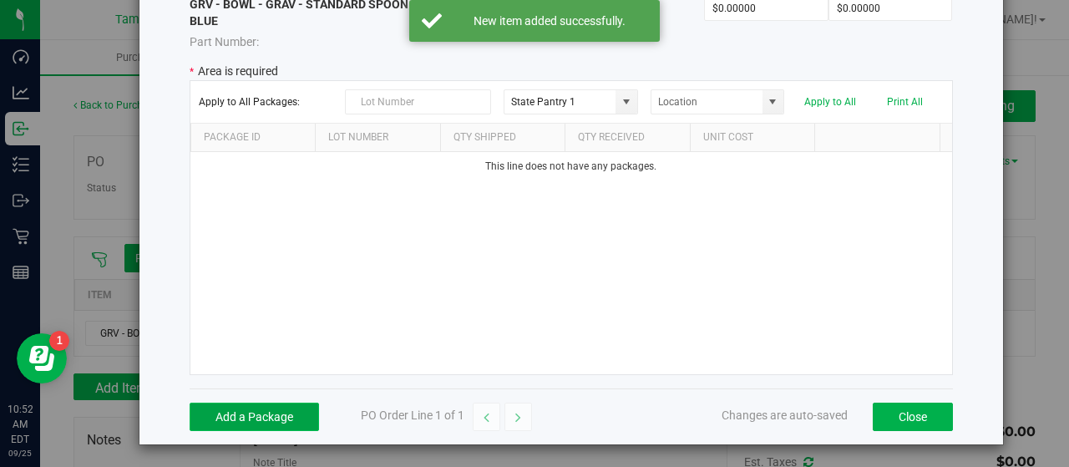
click at [309, 408] on button "Add a Package" at bounding box center [254, 417] width 129 height 28
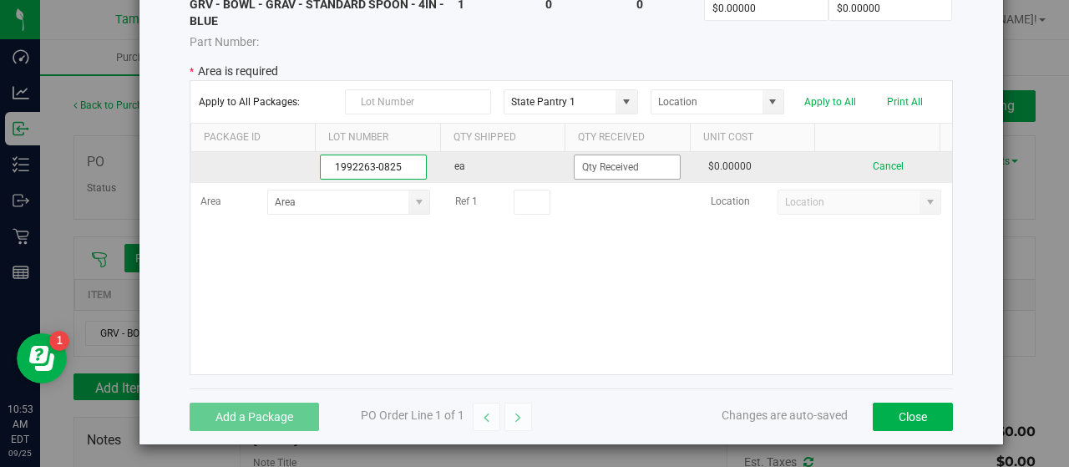
type input "1992263-0825"
click at [623, 168] on input at bounding box center [627, 166] width 105 height 23
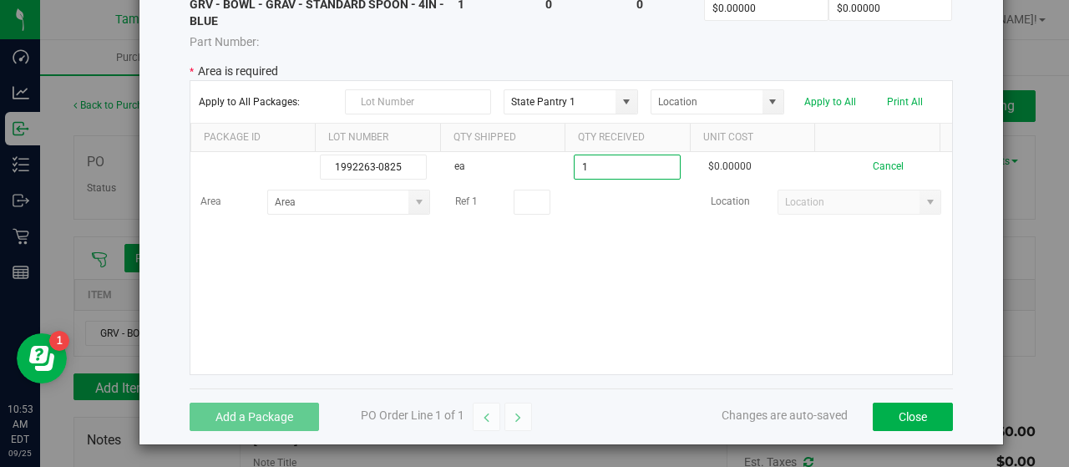
type input "1 ea"
click at [521, 281] on kendo-grid-list "1992263-0825 ea 1 ea $0.00000 Cancel Area Ref 1 Location" at bounding box center [571, 263] width 762 height 222
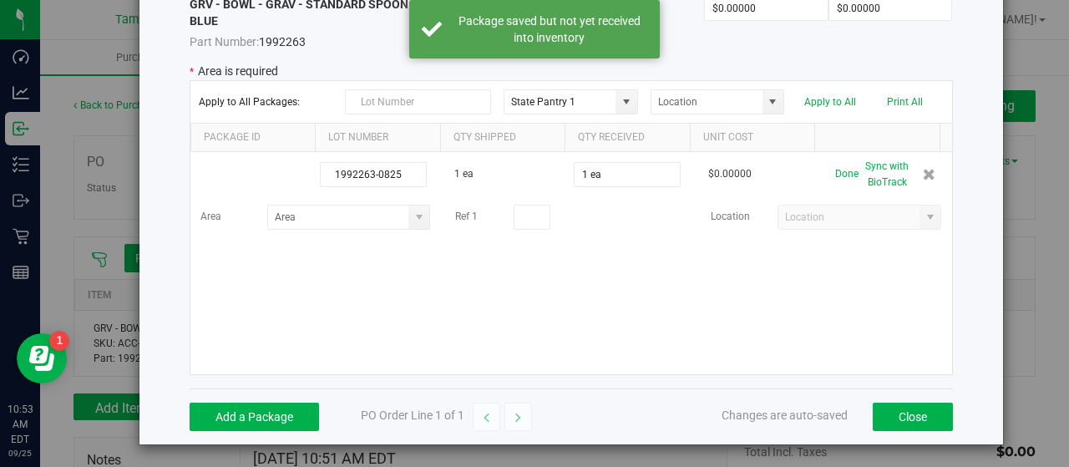
click at [413, 213] on span at bounding box center [419, 216] width 13 height 13
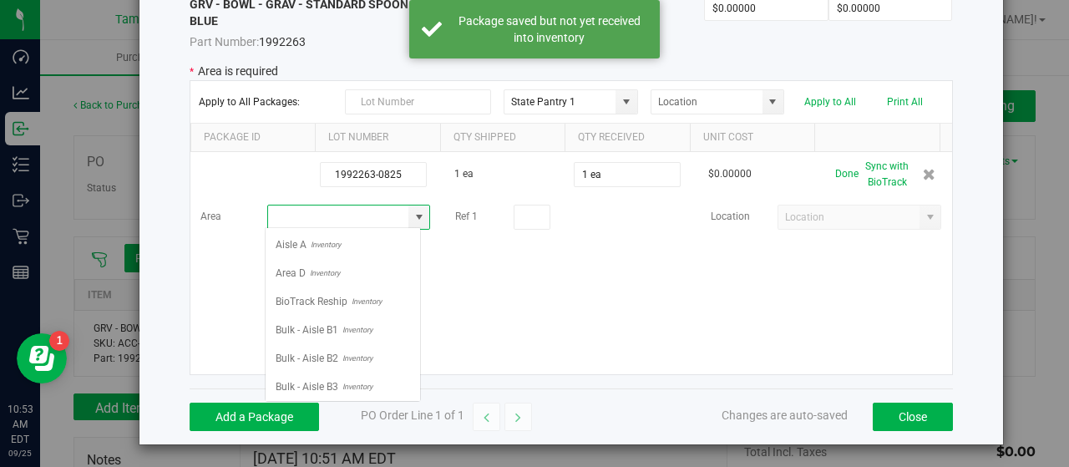
scroll to position [24, 156]
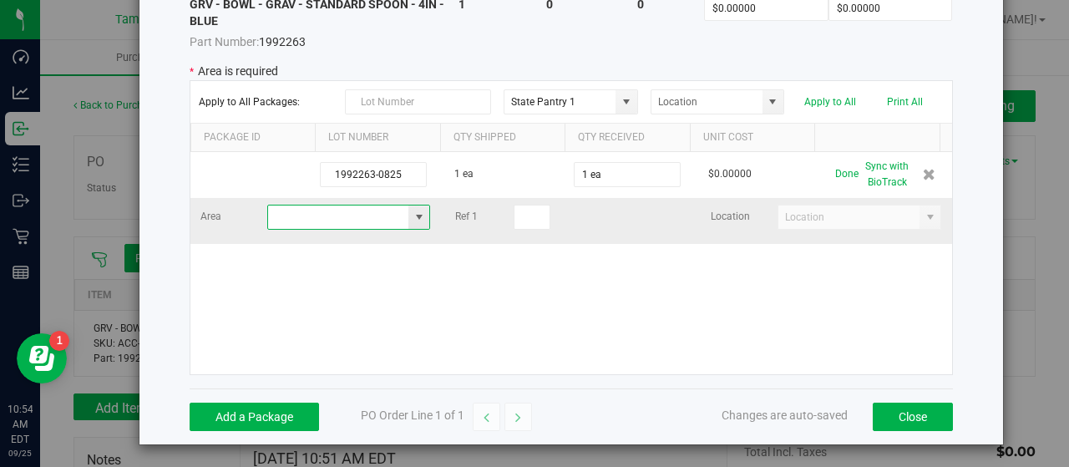
click at [413, 213] on span at bounding box center [419, 216] width 13 height 13
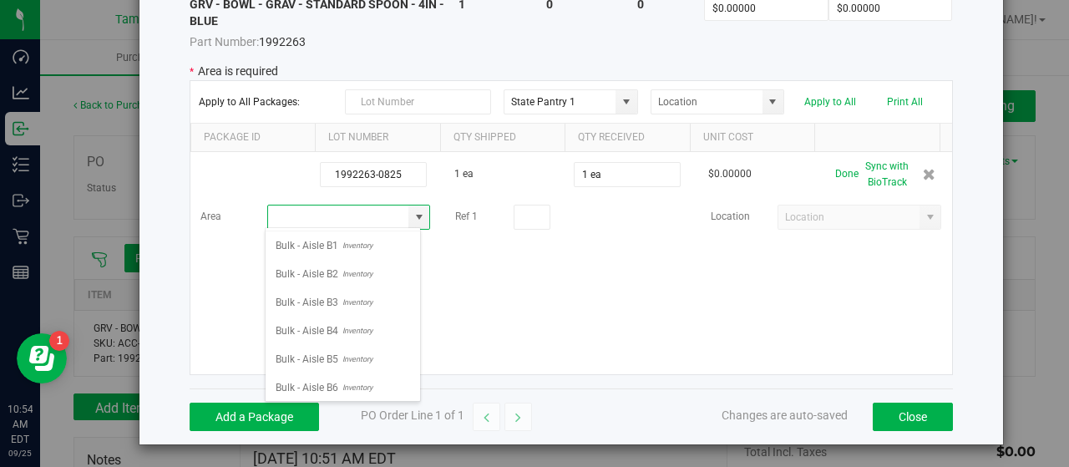
scroll to position [251, 0]
click at [368, 276] on span "Inventory" at bounding box center [373, 278] width 34 height 25
type input "Conditioned - C3 -"
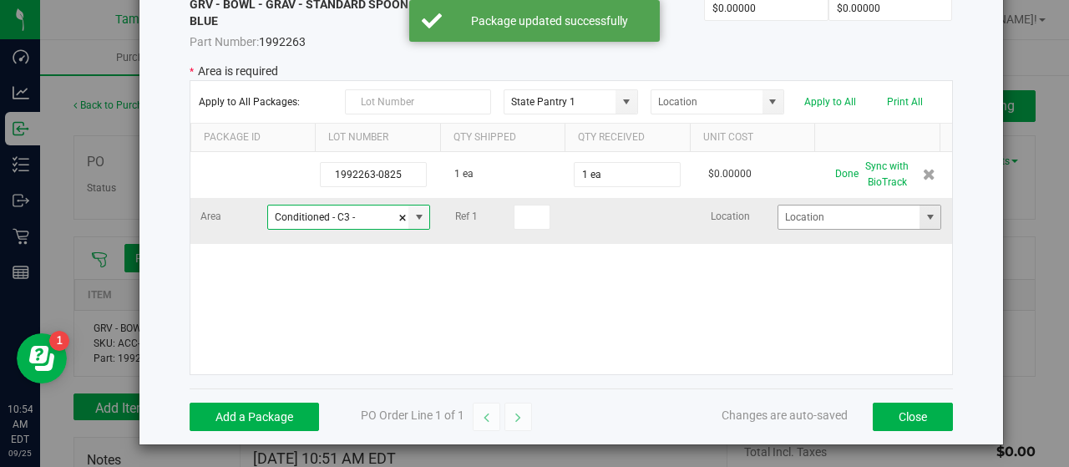
click at [924, 215] on span at bounding box center [930, 216] width 13 height 13
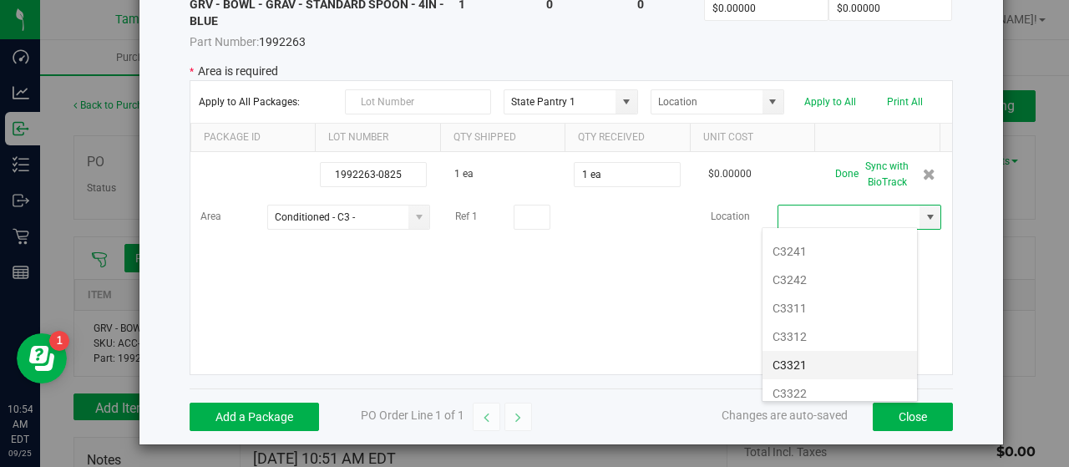
scroll to position [418, 0]
click at [814, 273] on li "C3311" at bounding box center [839, 281] width 155 height 28
type input "C3311"
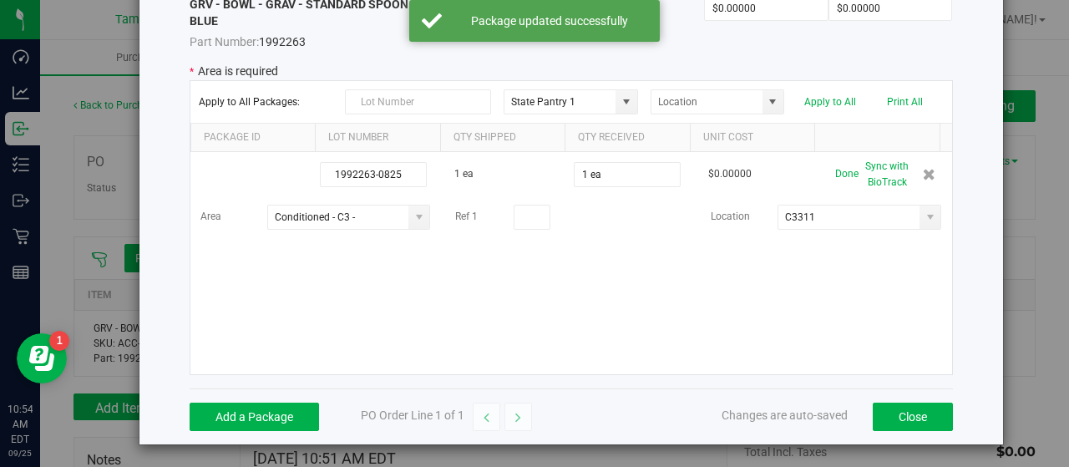
click at [646, 276] on div "1992263-0825 1 ea 1 ea $0.00000 Done Sync with BioTrack Area Conditioned - C3 -…" at bounding box center [571, 263] width 762 height 222
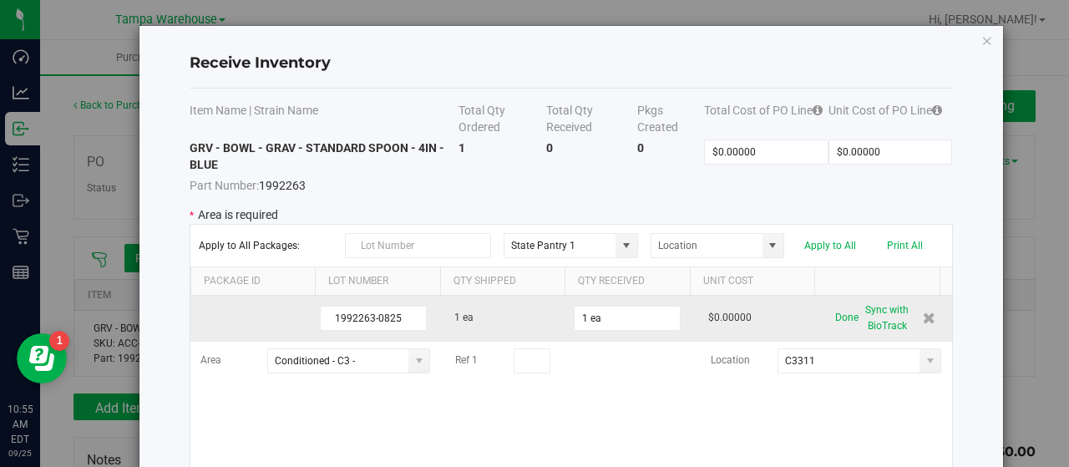
scroll to position [0, 0]
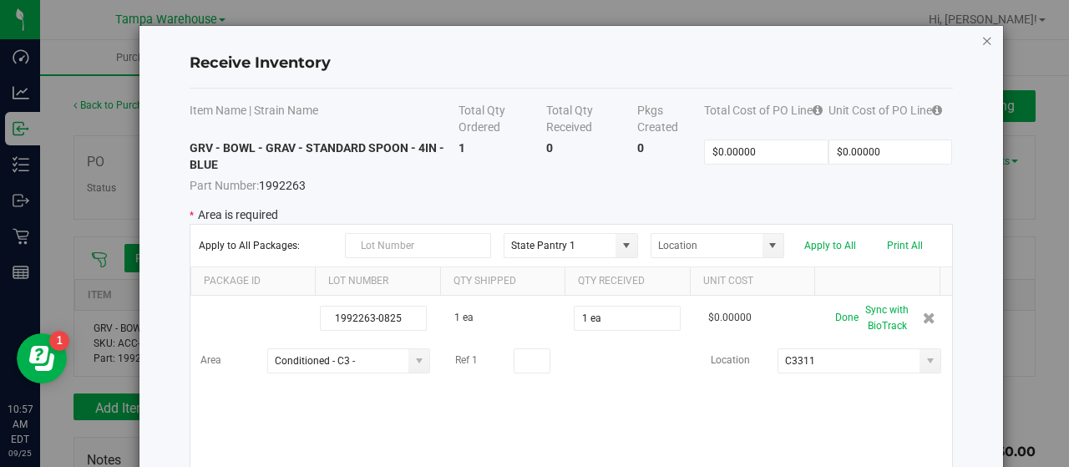
click at [981, 40] on icon "Close modal" at bounding box center [987, 40] width 12 height 20
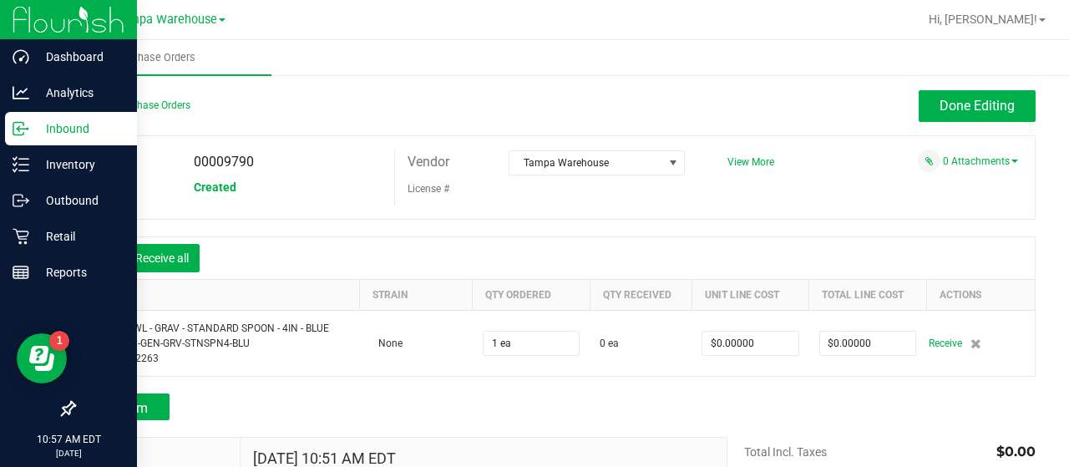
click at [53, 126] on p "Inbound" at bounding box center [79, 129] width 100 height 20
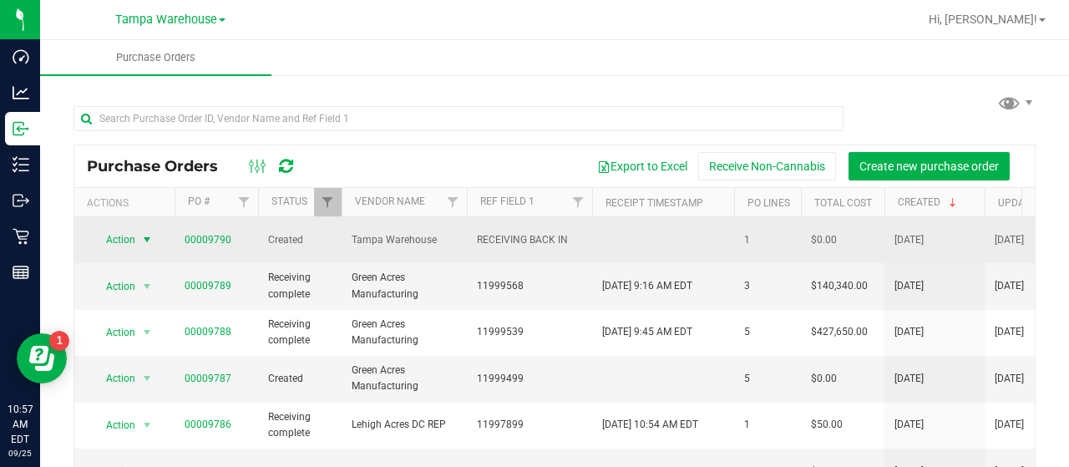
click at [128, 232] on span "Action" at bounding box center [113, 239] width 45 height 23
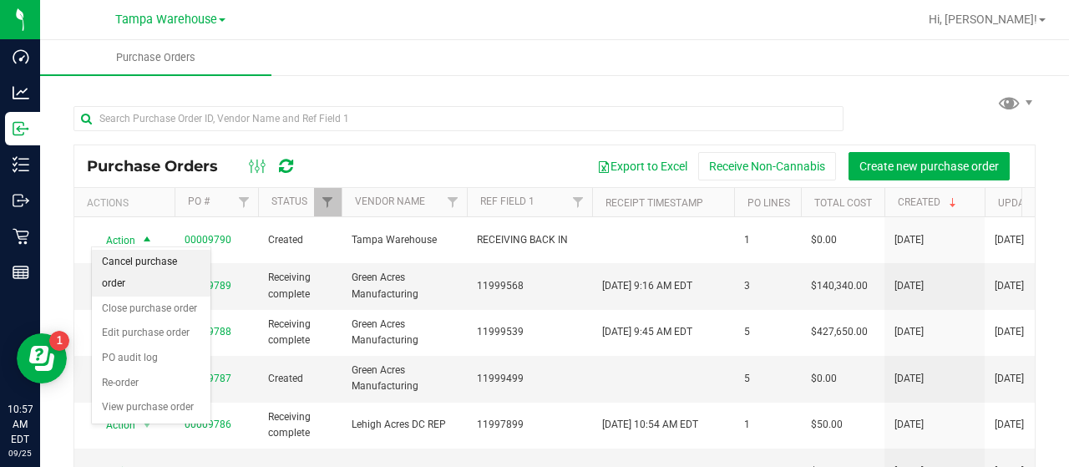
click at [142, 256] on li "Cancel purchase order" at bounding box center [151, 273] width 119 height 46
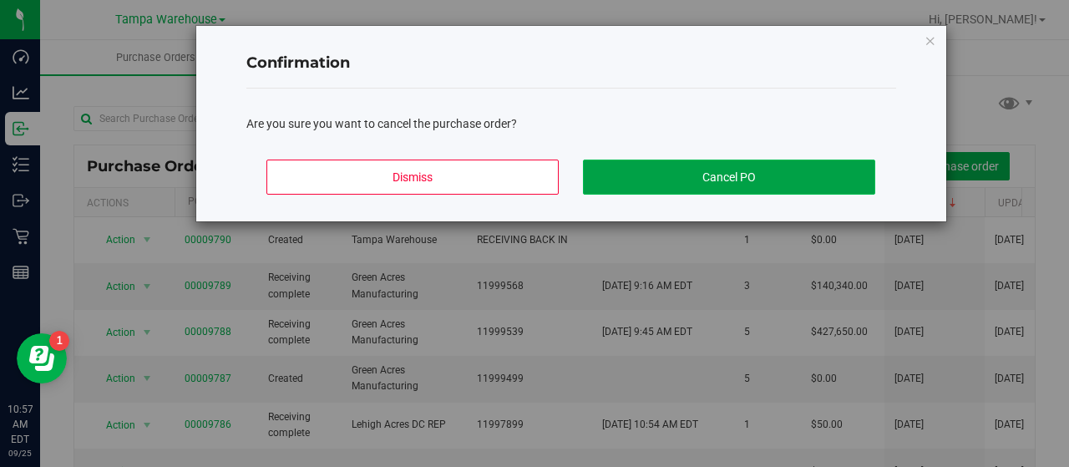
click at [666, 178] on button "Cancel PO" at bounding box center [729, 177] width 292 height 35
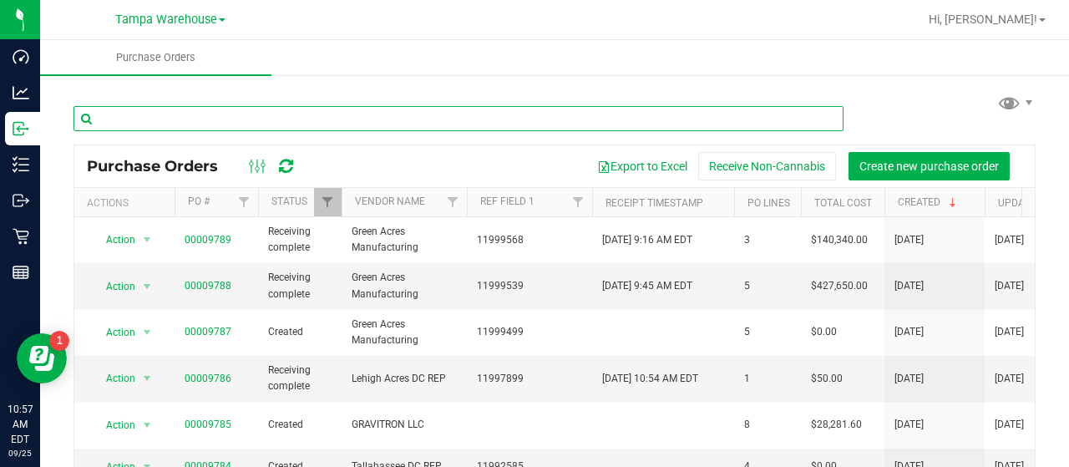
click at [202, 118] on input "text" at bounding box center [458, 118] width 770 height 25
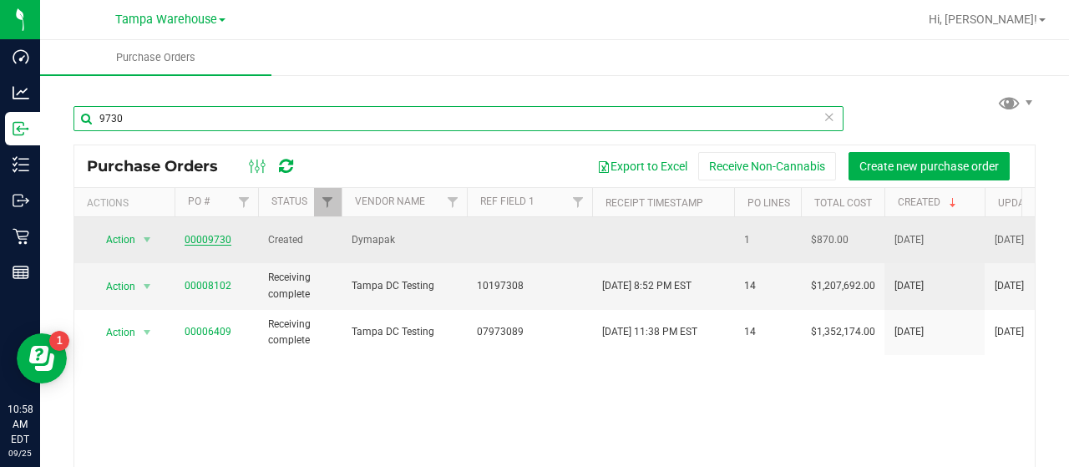
type input "9730"
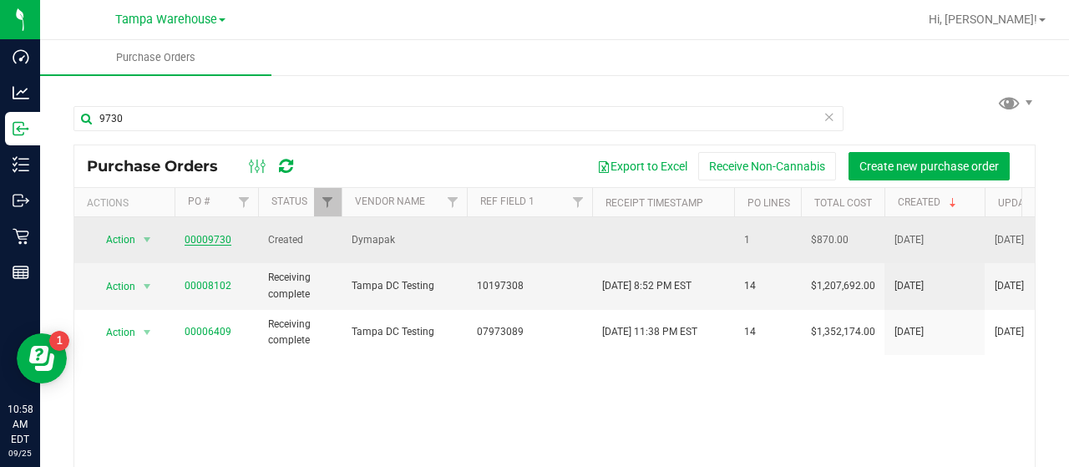
click at [205, 235] on link "00009730" at bounding box center [208, 240] width 47 height 12
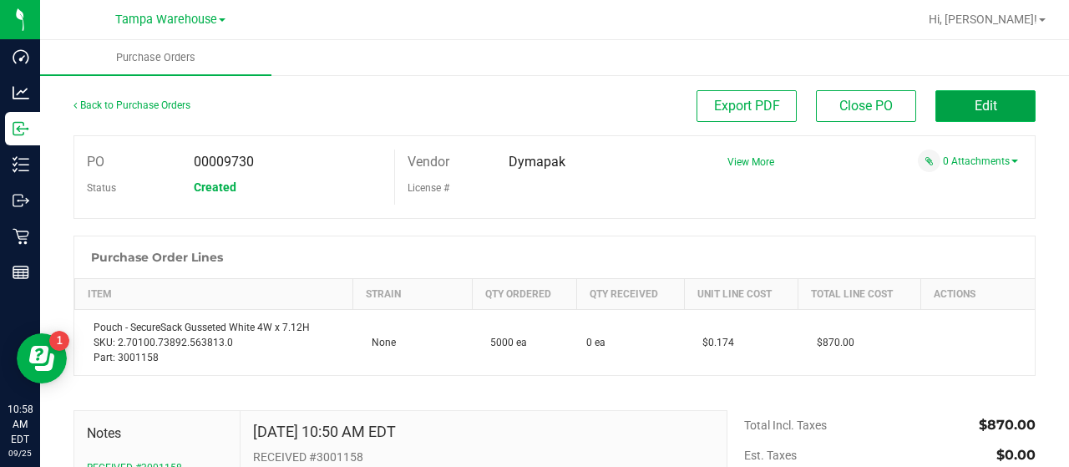
click at [941, 104] on button "Edit" at bounding box center [985, 106] width 100 height 32
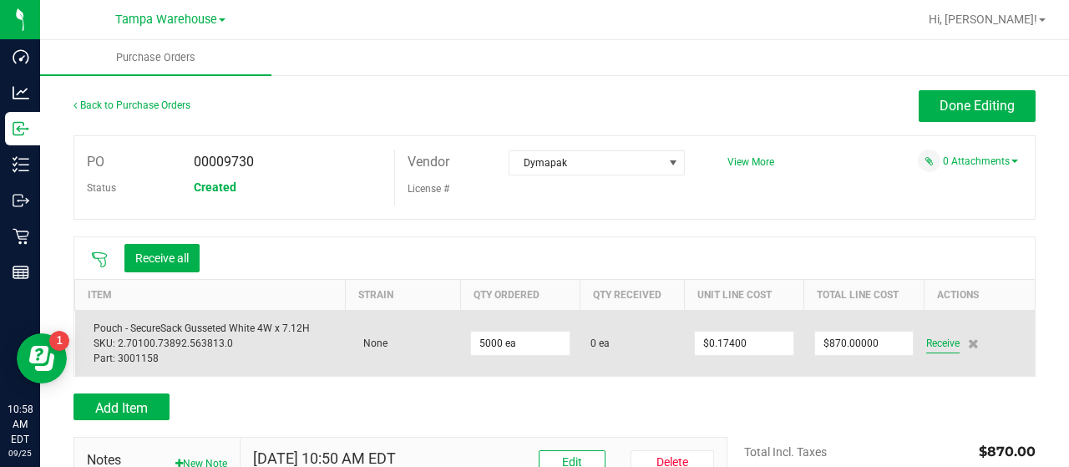
click at [934, 342] on span "Receive" at bounding box center [942, 343] width 33 height 20
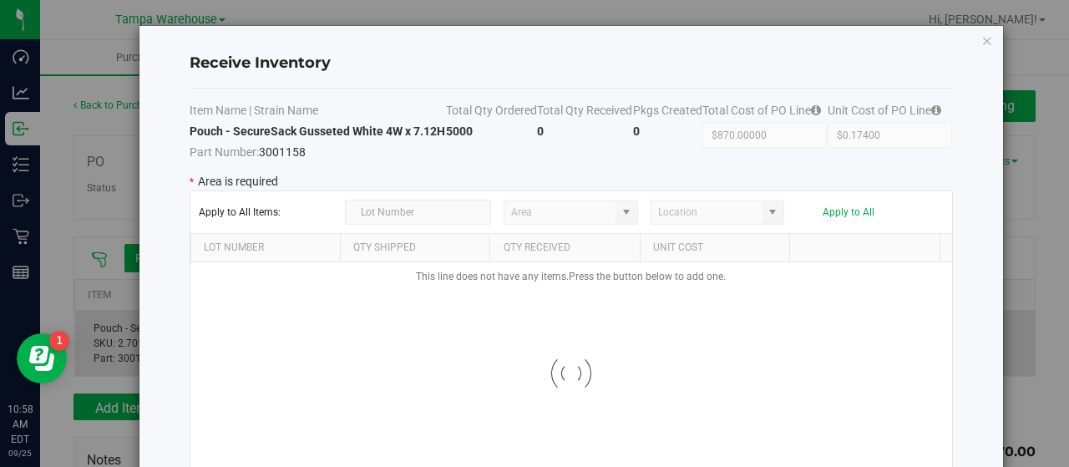
type input "State Pantry 1"
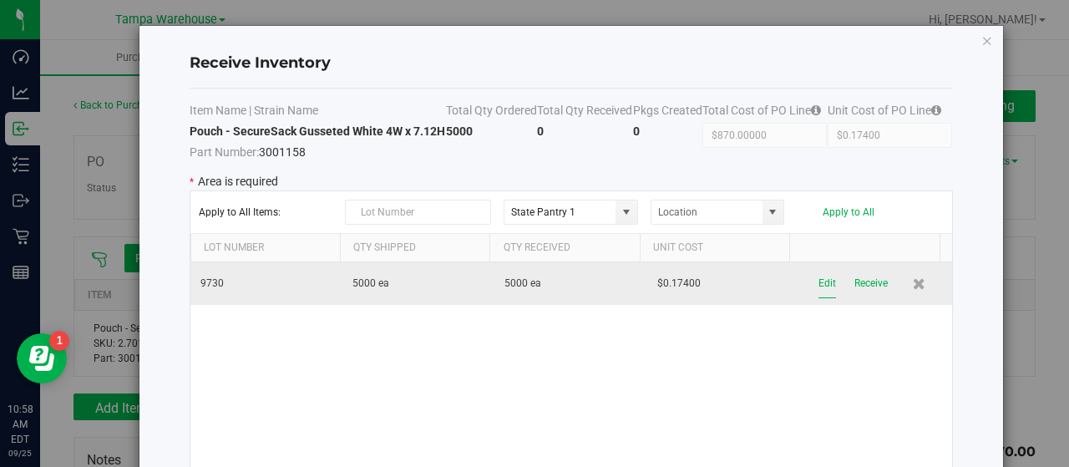
click at [818, 298] on button "Edit" at bounding box center [827, 283] width 18 height 29
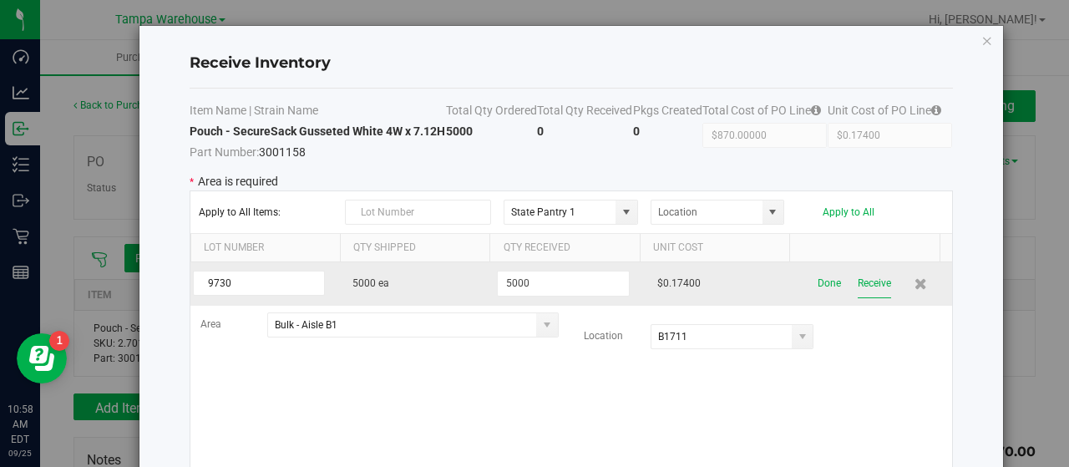
click at [858, 298] on button "Receive" at bounding box center [874, 283] width 33 height 29
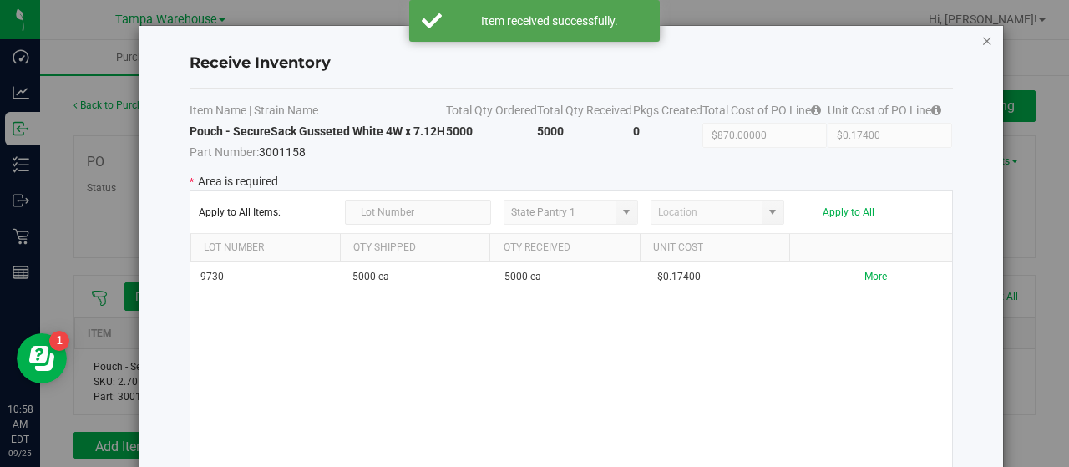
click at [981, 38] on icon "Close modal" at bounding box center [987, 40] width 12 height 20
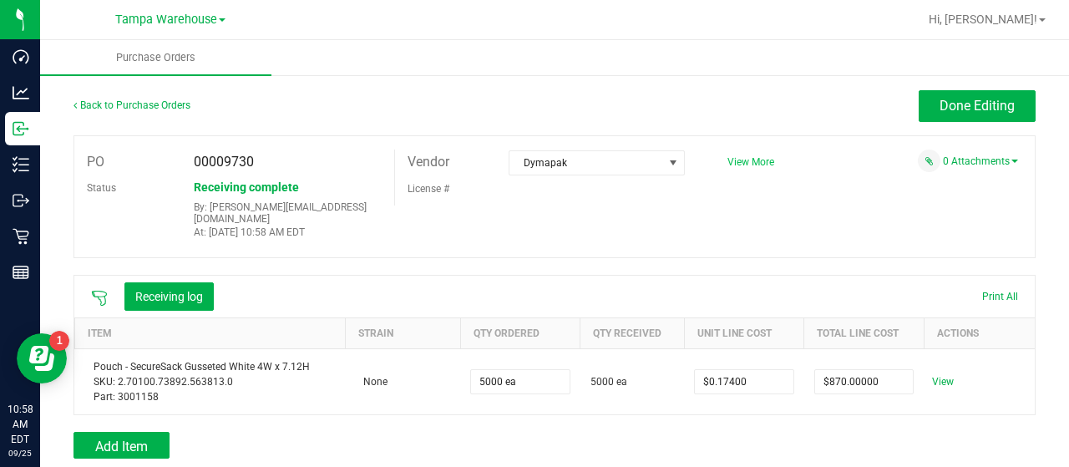
click at [738, 159] on span "View More" at bounding box center [750, 162] width 47 height 12
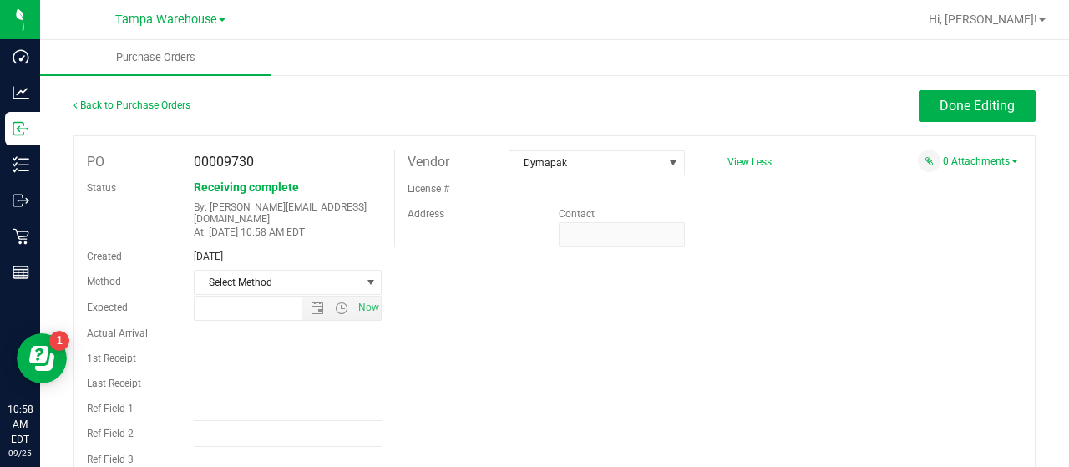
type input "[DATE] 8:36 AM"
click at [263, 403] on input "Ref Field 1" at bounding box center [288, 408] width 189 height 25
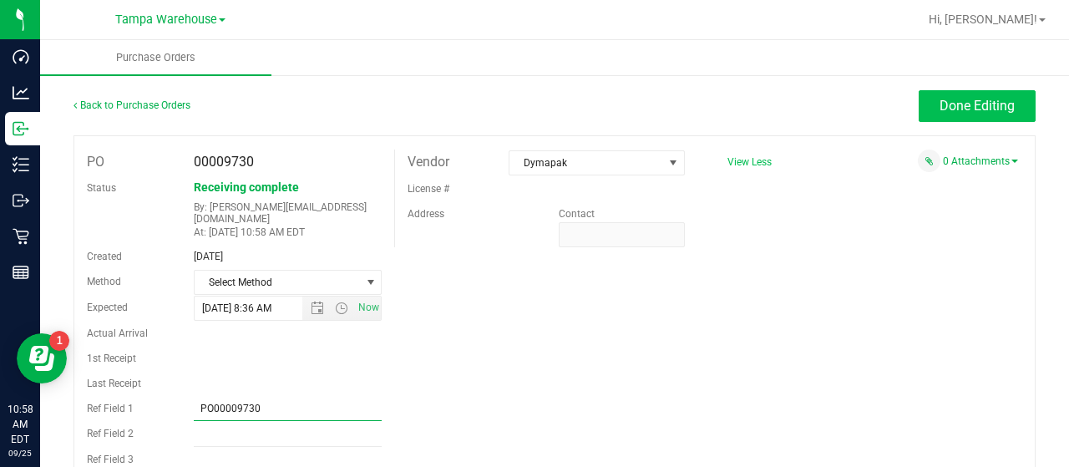
type input "PO00009730"
click at [940, 103] on span "Done Editing" at bounding box center [977, 106] width 75 height 16
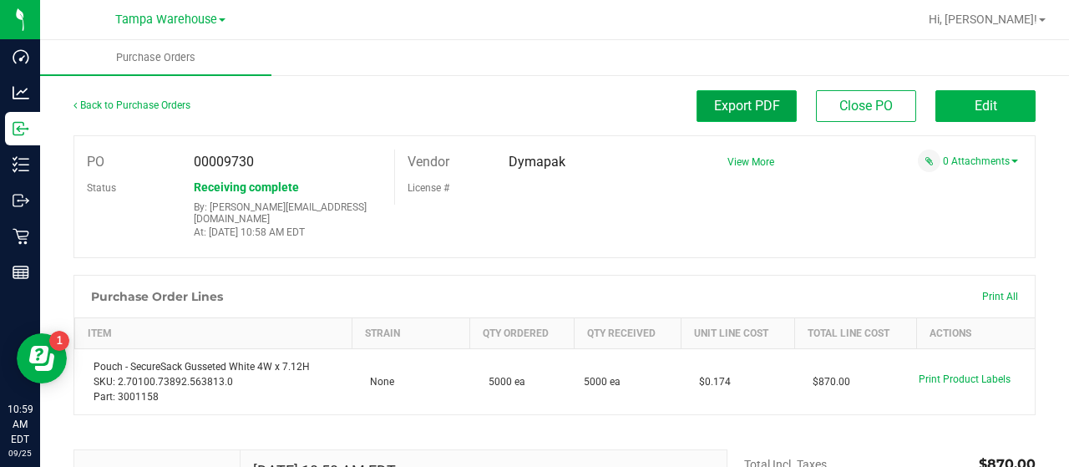
click at [714, 101] on span "Export PDF" at bounding box center [747, 106] width 66 height 16
